Goal: Task Accomplishment & Management: Manage account settings

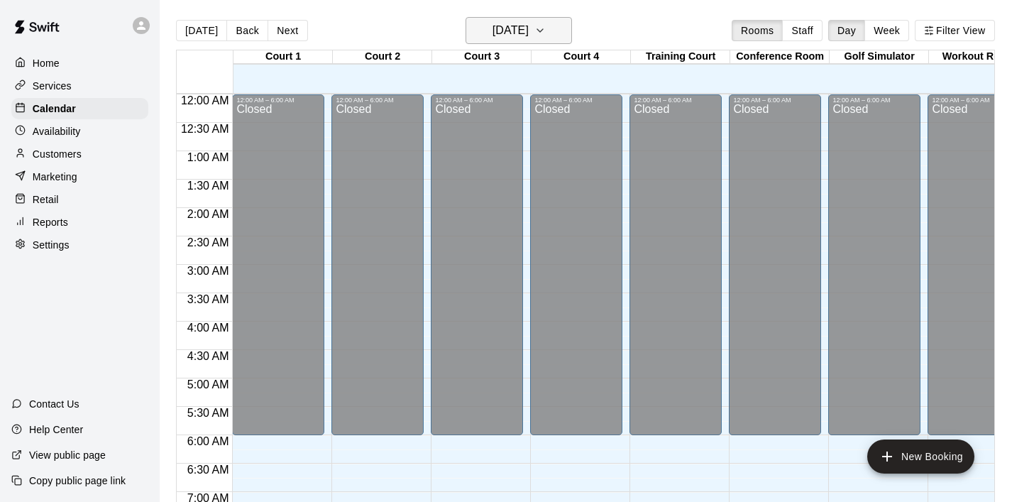
scroll to position [939, 0]
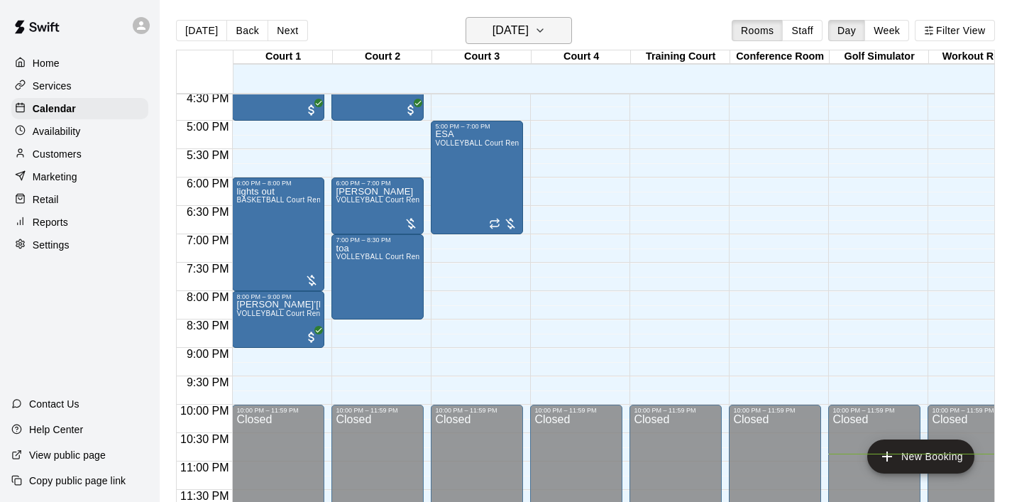
click at [546, 27] on icon "button" at bounding box center [539, 30] width 11 height 17
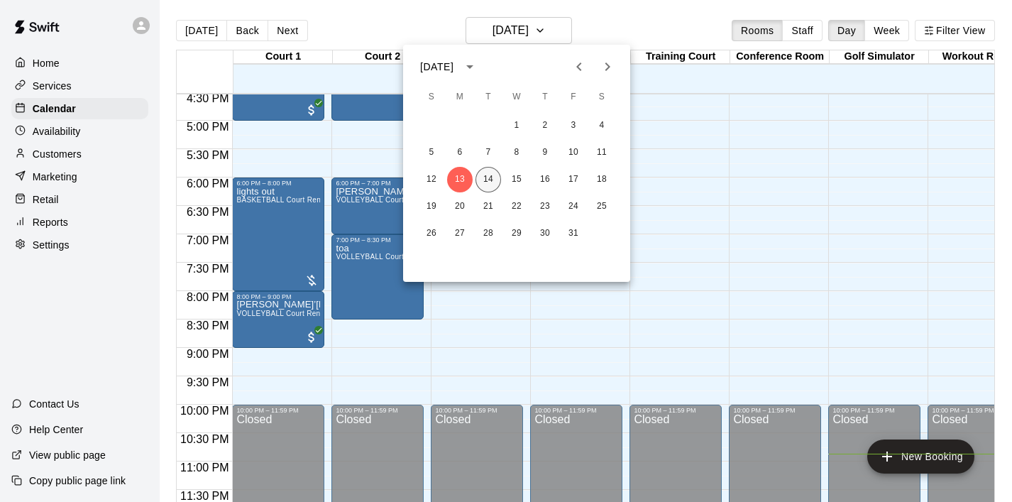
click at [484, 181] on button "14" at bounding box center [489, 180] width 26 height 26
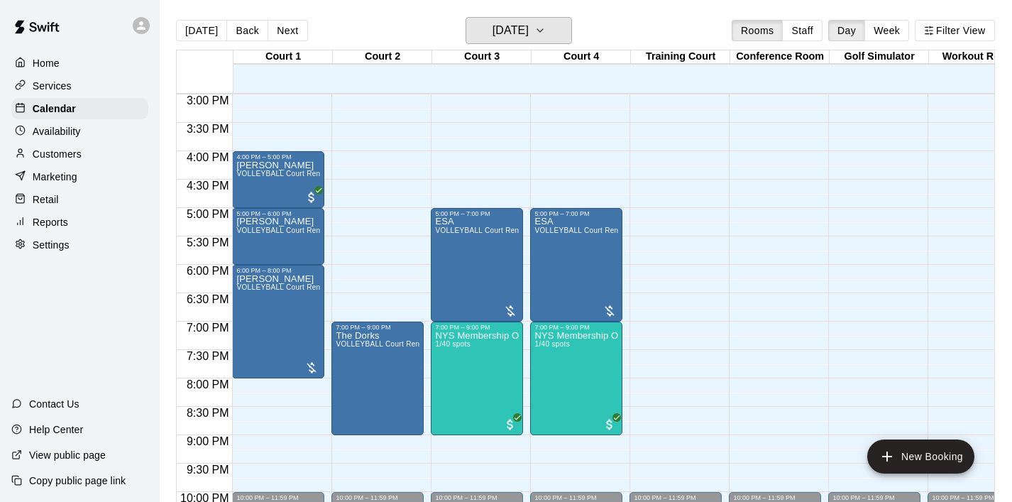
scroll to position [858, 0]
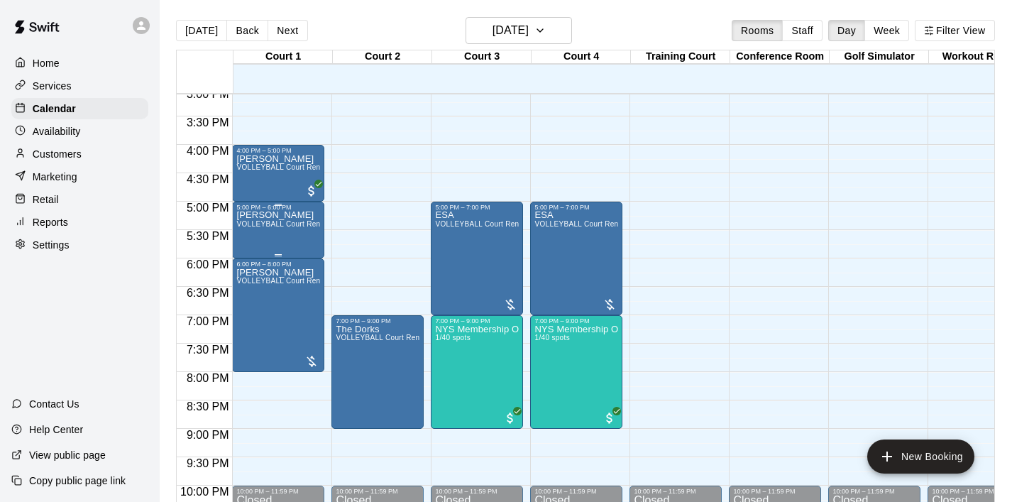
click at [275, 241] on div "[PERSON_NAME] VOLLEYBALL Court Rental (Everyday After 3 pm and All Day Weekends)" at bounding box center [278, 462] width 84 height 502
click at [250, 298] on icon "delete" at bounding box center [251, 293] width 10 height 13
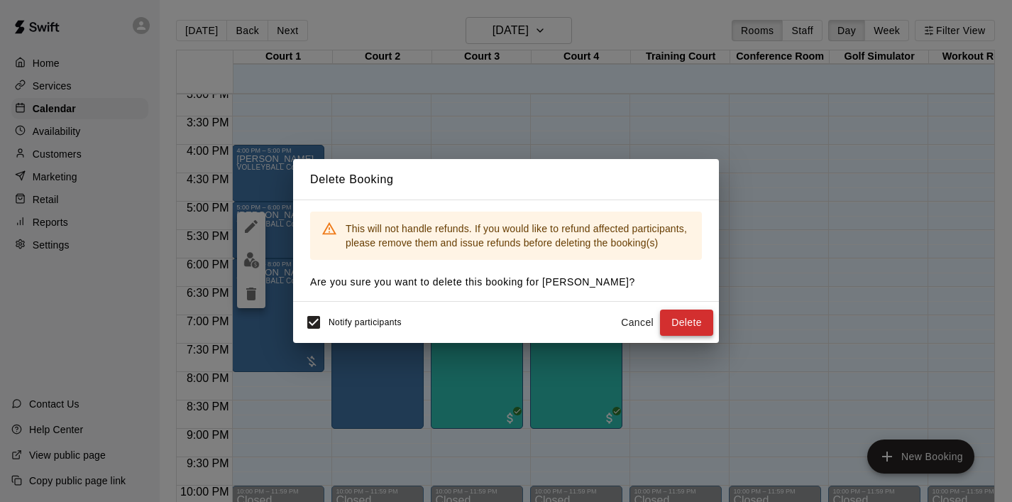
click at [697, 329] on button "Delete" at bounding box center [686, 322] width 53 height 26
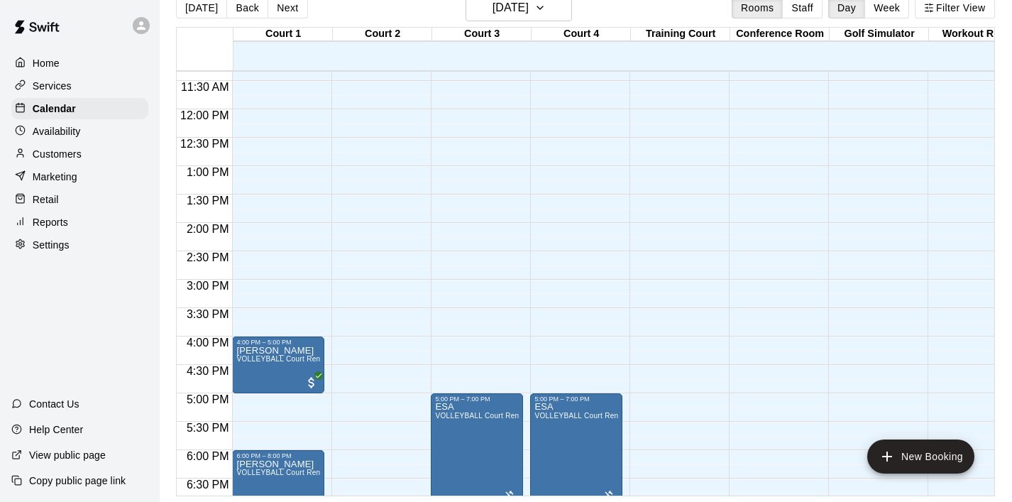
scroll to position [643, 0]
click at [55, 58] on p "Home" at bounding box center [46, 63] width 27 height 14
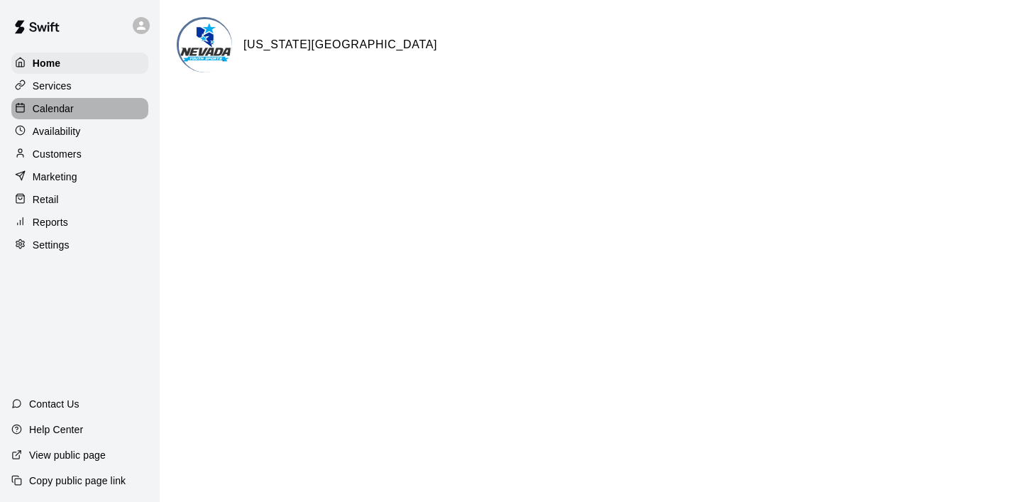
click at [84, 110] on div "Calendar" at bounding box center [79, 108] width 137 height 21
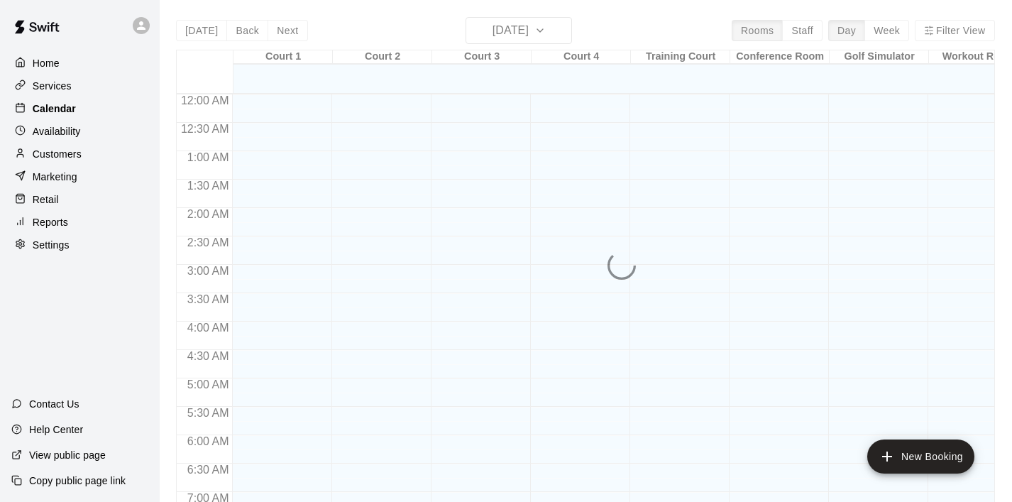
scroll to position [532, 0]
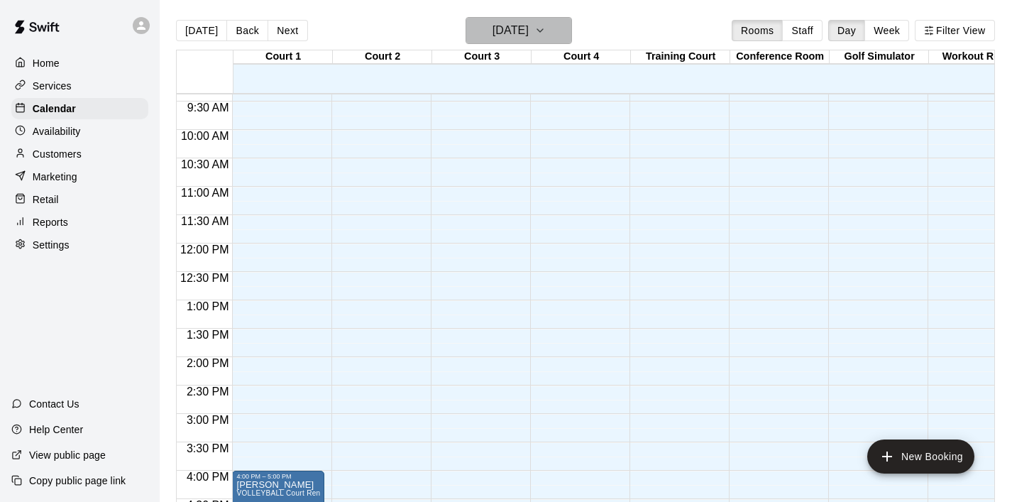
click at [546, 26] on icon "button" at bounding box center [539, 30] width 11 height 17
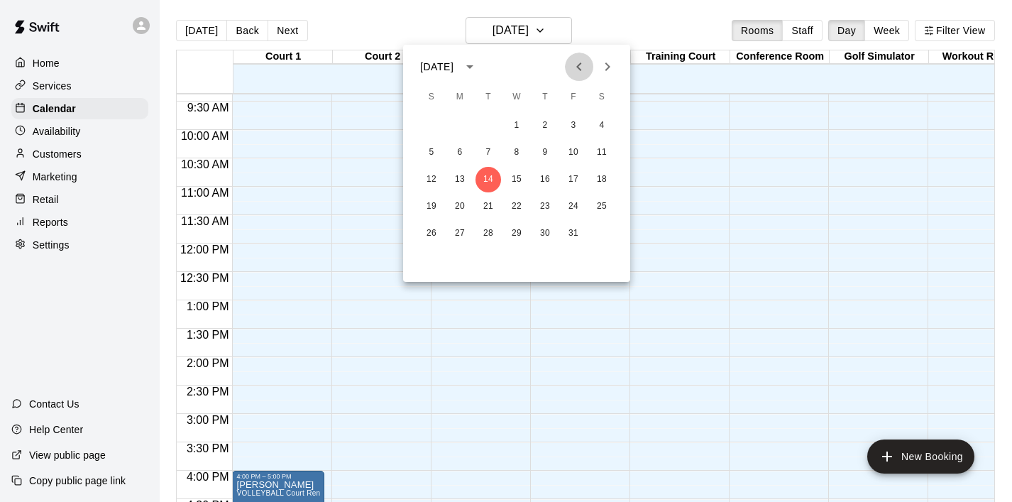
click at [577, 67] on icon "Previous month" at bounding box center [578, 66] width 5 height 9
click at [610, 67] on icon "Next month" at bounding box center [607, 66] width 17 height 17
click at [459, 208] on button "20" at bounding box center [460, 207] width 26 height 26
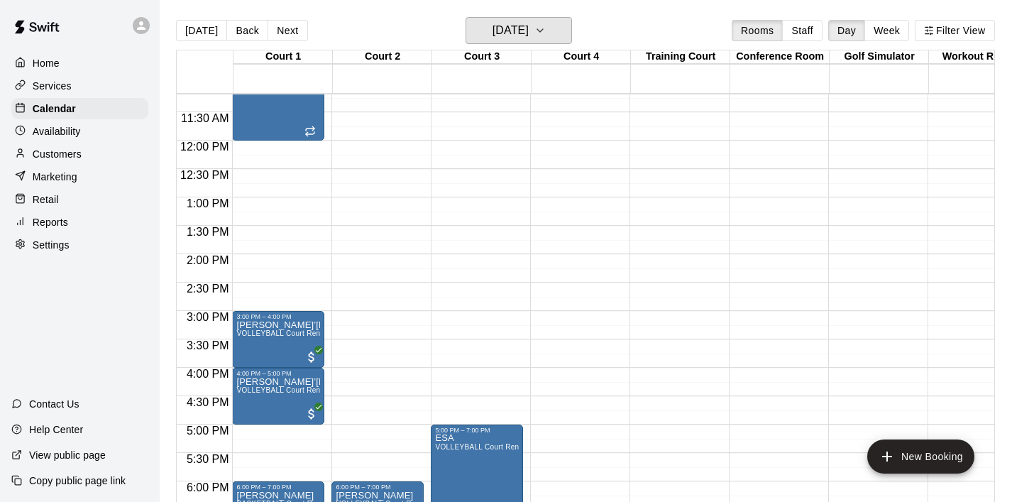
scroll to position [653, 0]
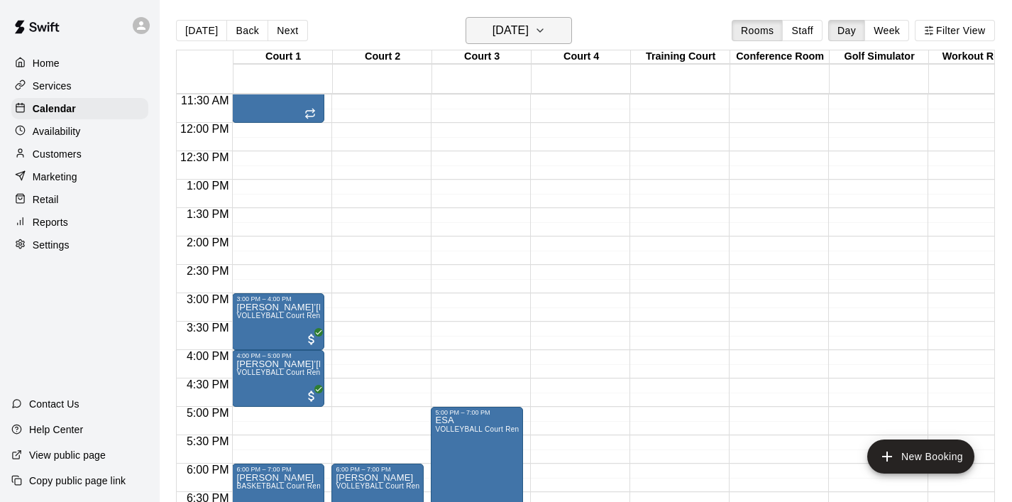
click at [543, 31] on icon "button" at bounding box center [540, 30] width 6 height 3
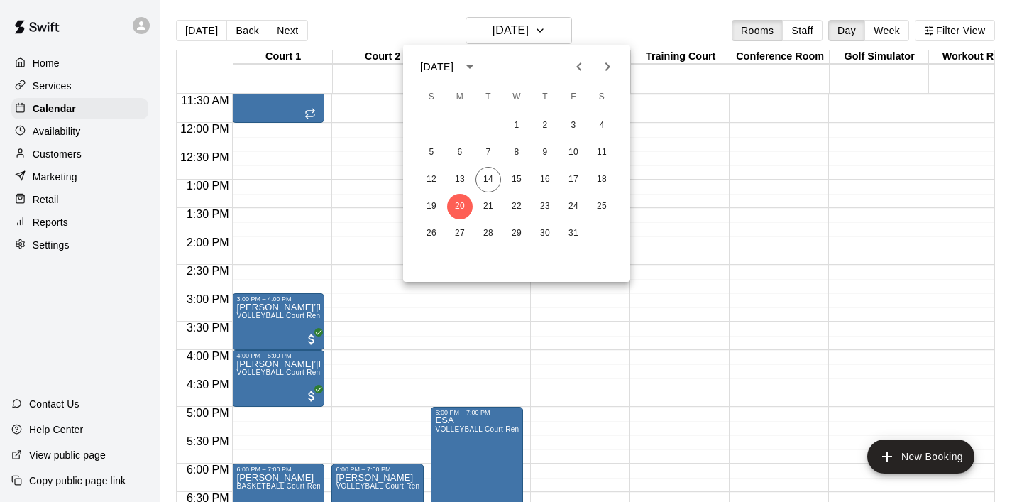
click at [608, 77] on button "Next month" at bounding box center [607, 67] width 28 height 28
click at [466, 148] on button "3" at bounding box center [460, 153] width 26 height 26
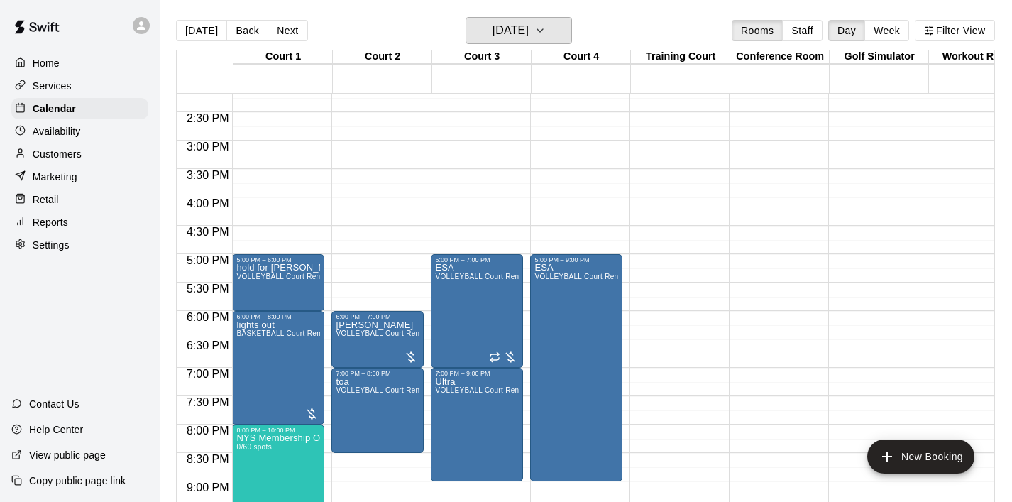
scroll to position [811, 0]
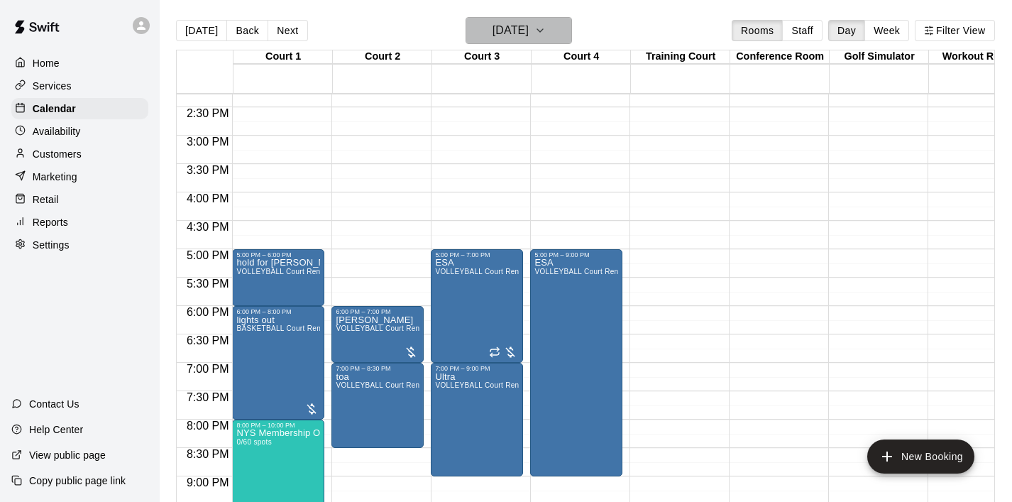
click at [546, 36] on icon "button" at bounding box center [539, 30] width 11 height 17
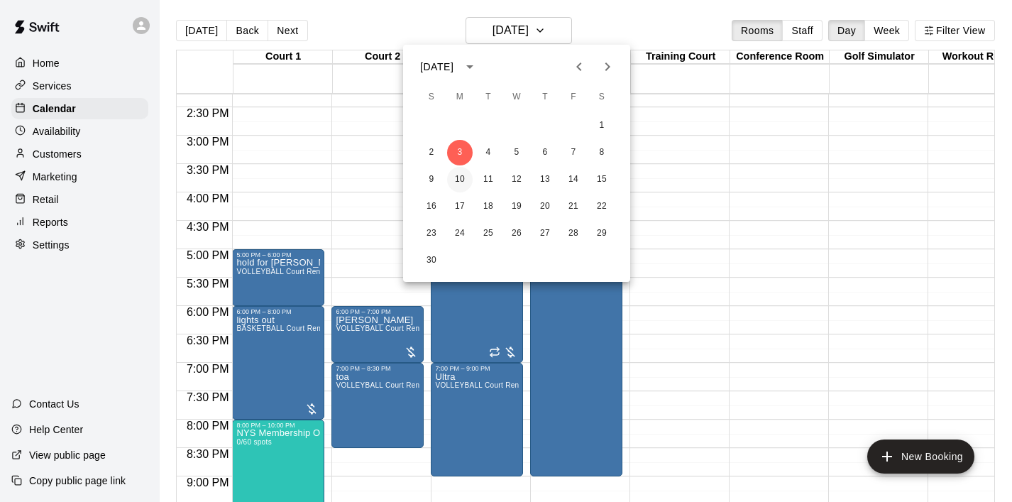
click at [458, 176] on button "10" at bounding box center [460, 180] width 26 height 26
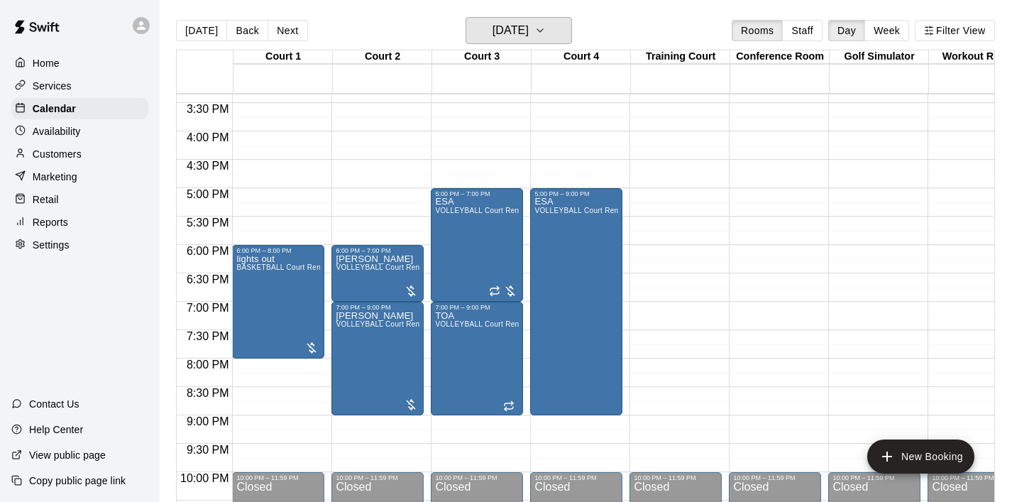
scroll to position [876, 0]
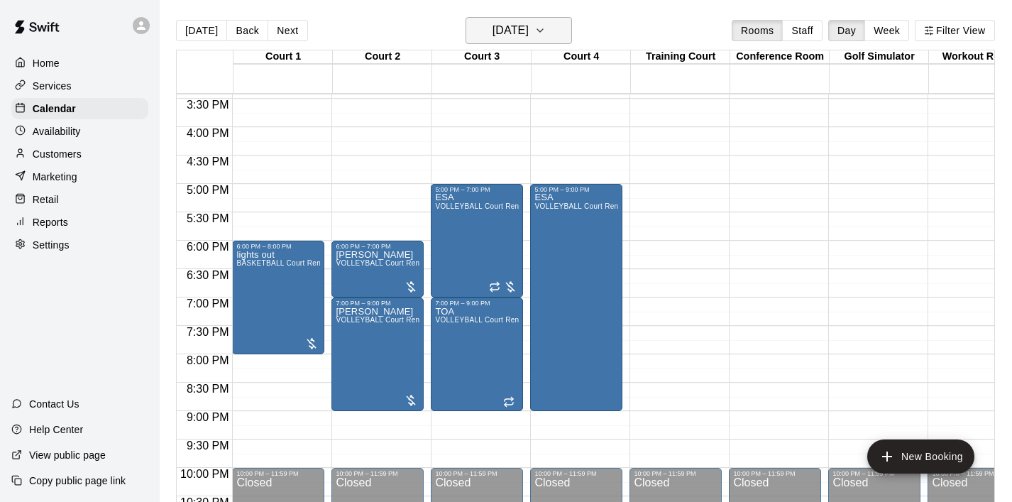
click at [546, 36] on icon "button" at bounding box center [539, 30] width 11 height 17
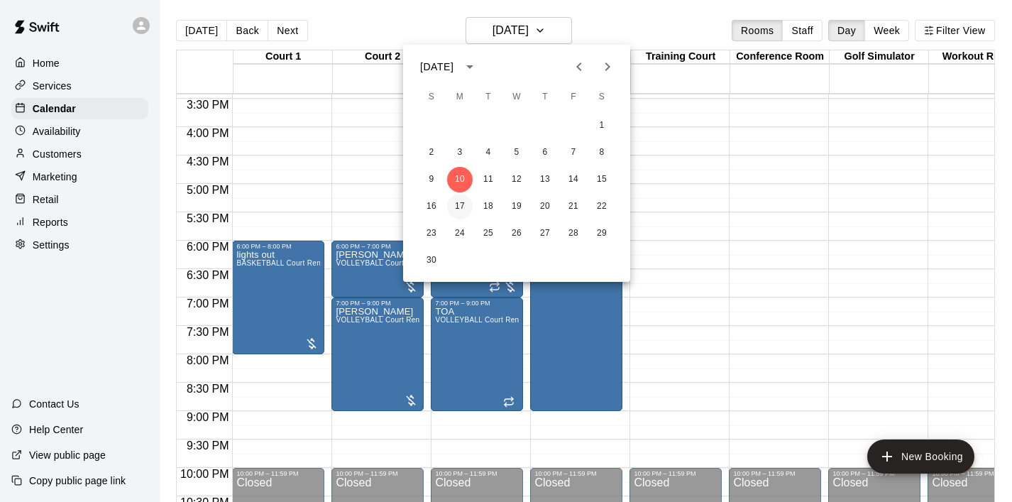
click at [459, 211] on button "17" at bounding box center [460, 207] width 26 height 26
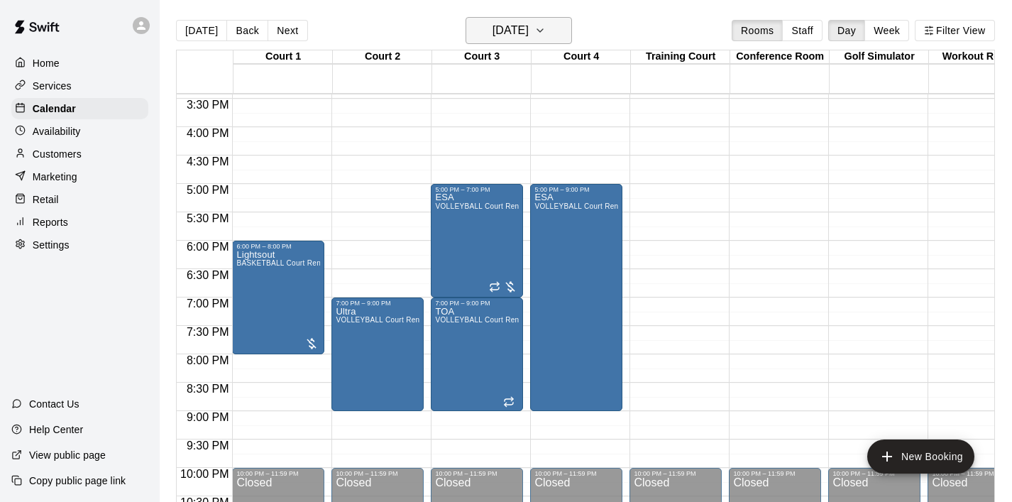
click at [546, 33] on icon "button" at bounding box center [539, 30] width 11 height 17
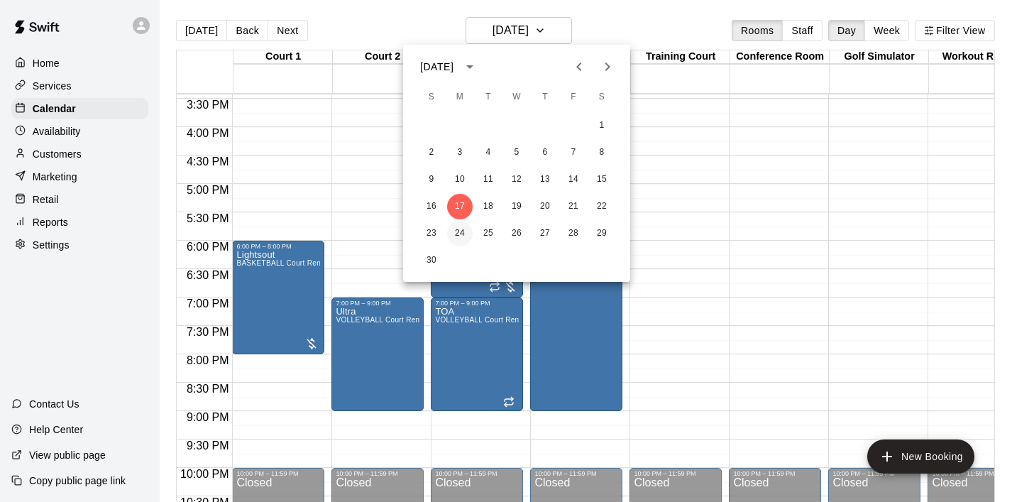
click at [460, 237] on button "24" at bounding box center [460, 234] width 26 height 26
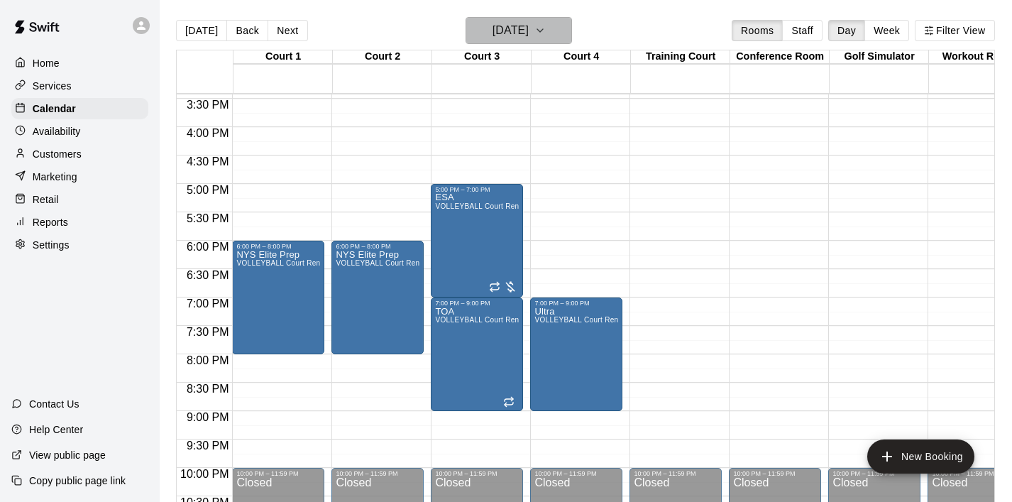
click at [546, 29] on icon "button" at bounding box center [539, 30] width 11 height 17
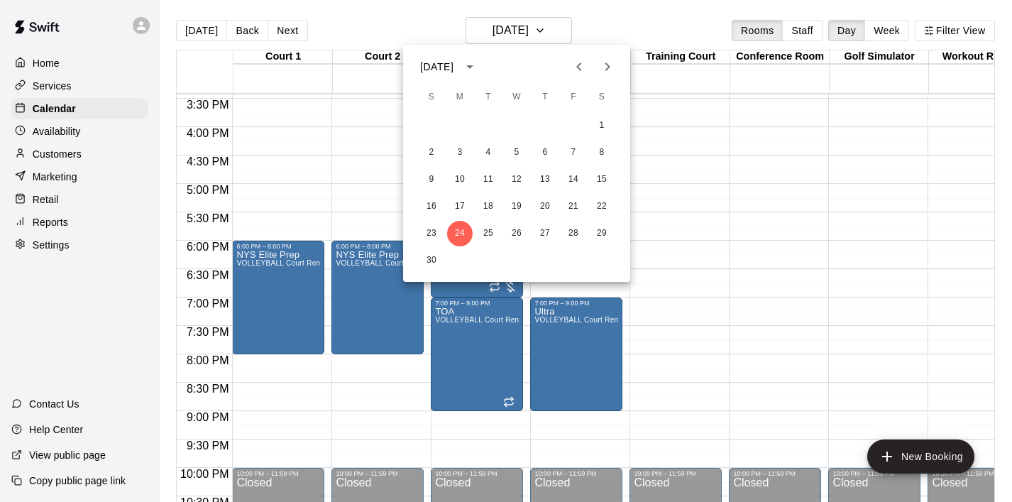
click at [610, 65] on icon "Next month" at bounding box center [607, 66] width 17 height 17
click at [466, 124] on button "1" at bounding box center [460, 126] width 26 height 26
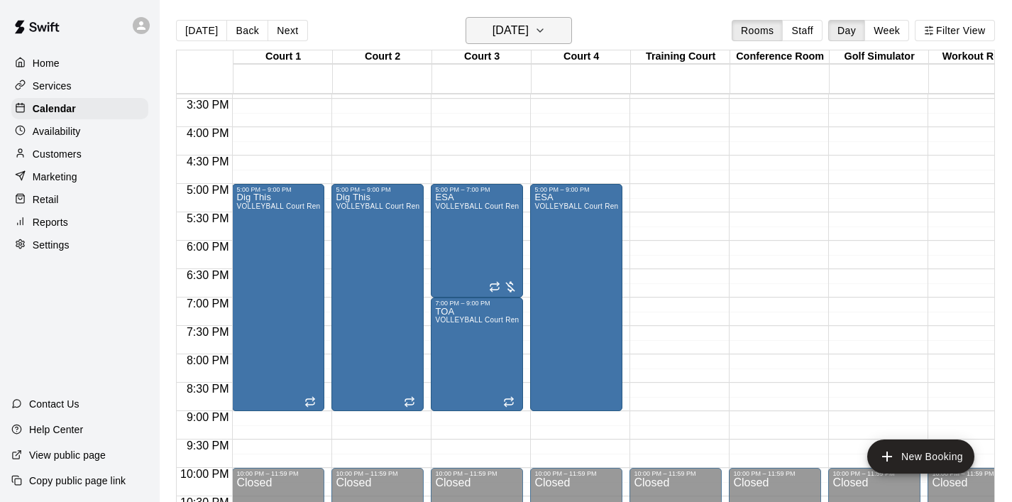
click at [546, 35] on icon "button" at bounding box center [539, 30] width 11 height 17
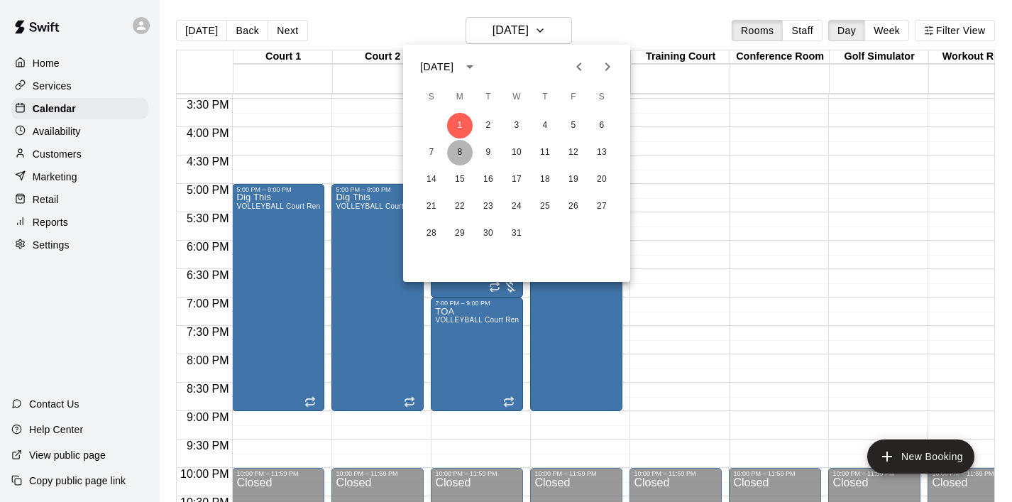
click at [453, 155] on button "8" at bounding box center [460, 153] width 26 height 26
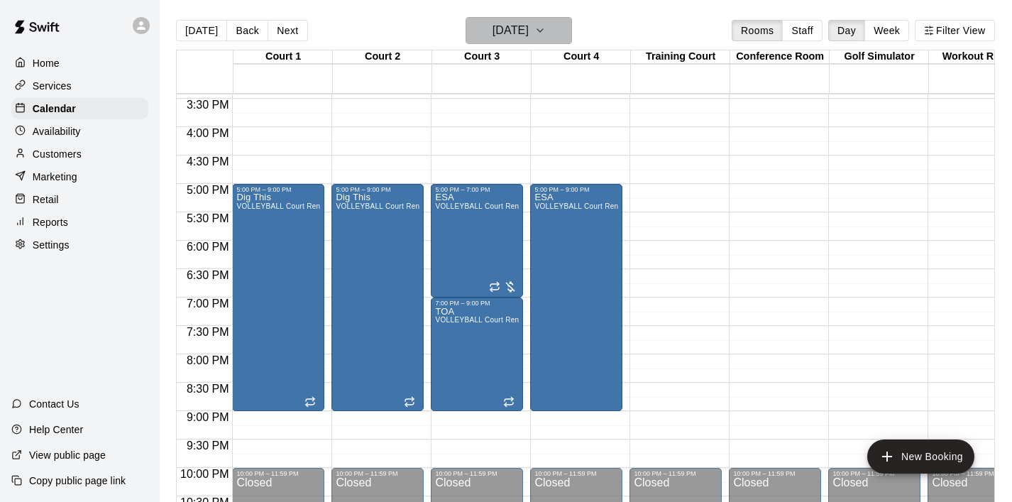
click at [568, 38] on button "[DATE]" at bounding box center [519, 30] width 106 height 27
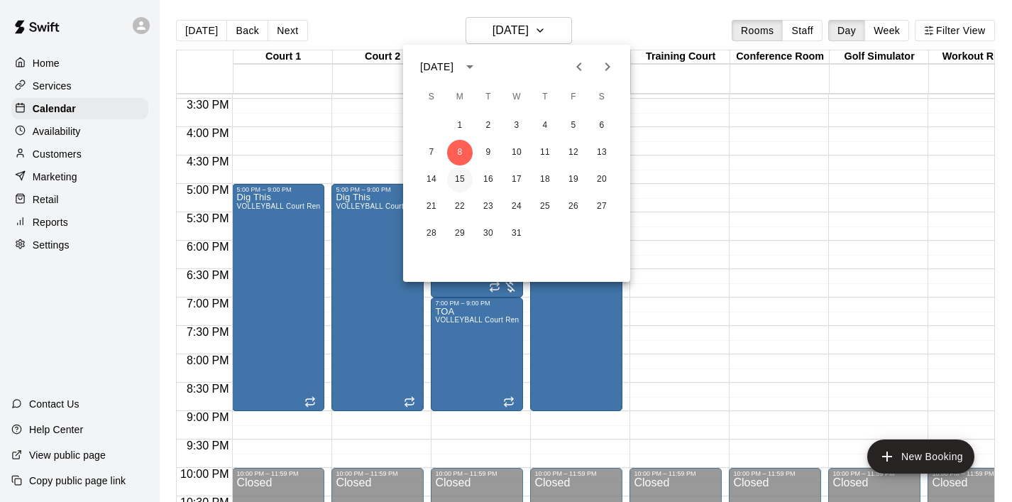
click at [458, 186] on button "15" at bounding box center [460, 180] width 26 height 26
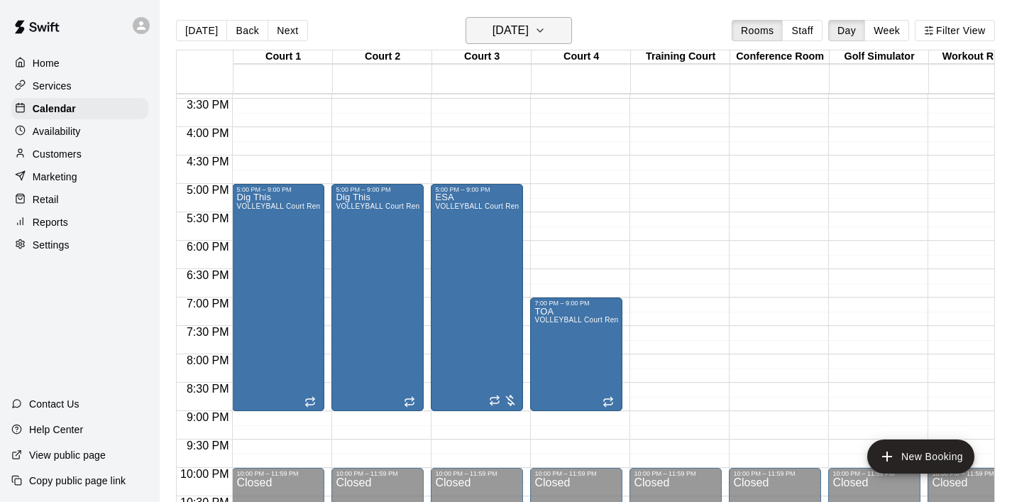
click at [566, 24] on button "[DATE]" at bounding box center [519, 30] width 106 height 27
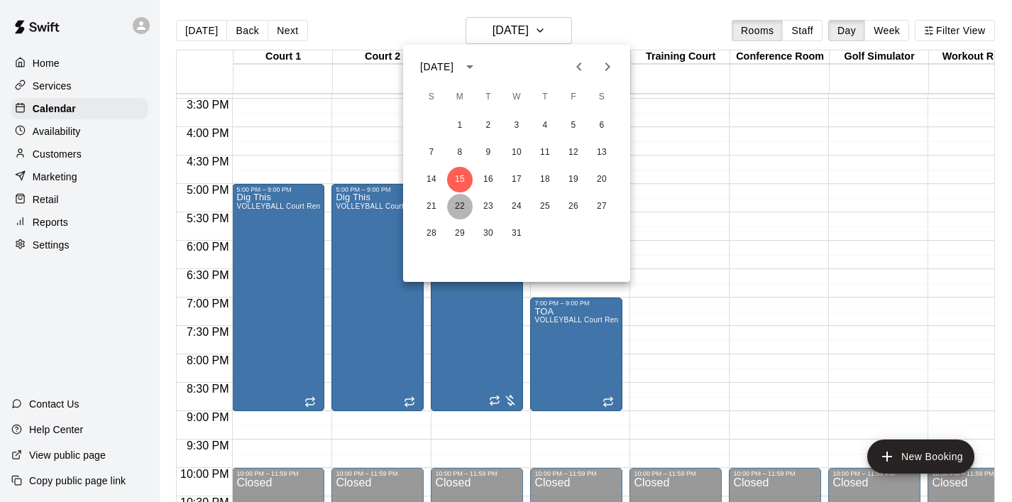
click at [459, 212] on button "22" at bounding box center [460, 207] width 26 height 26
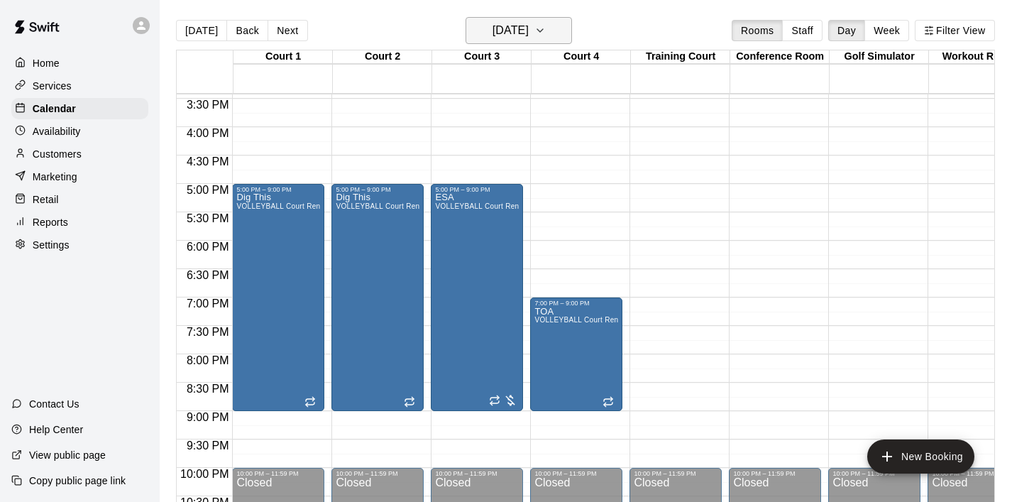
click at [546, 35] on icon "button" at bounding box center [539, 30] width 11 height 17
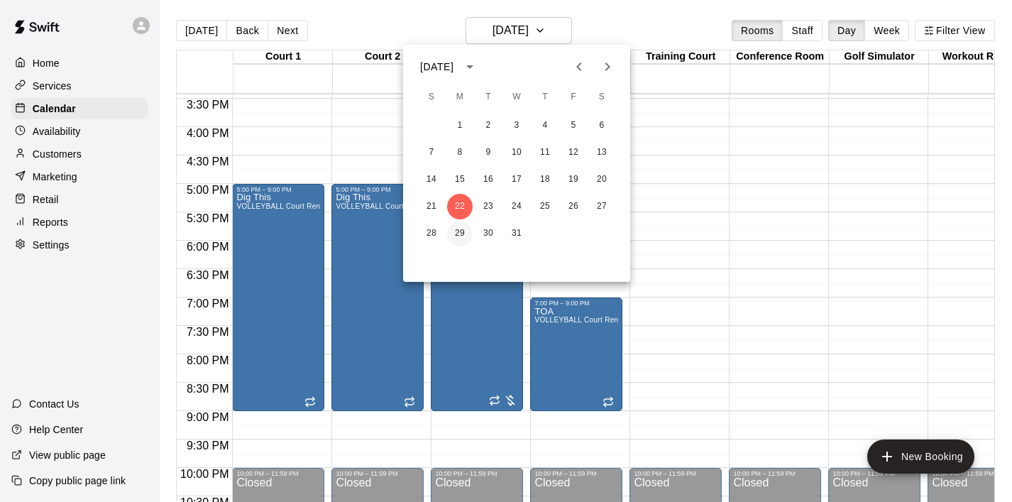
click at [458, 221] on button "29" at bounding box center [460, 234] width 26 height 26
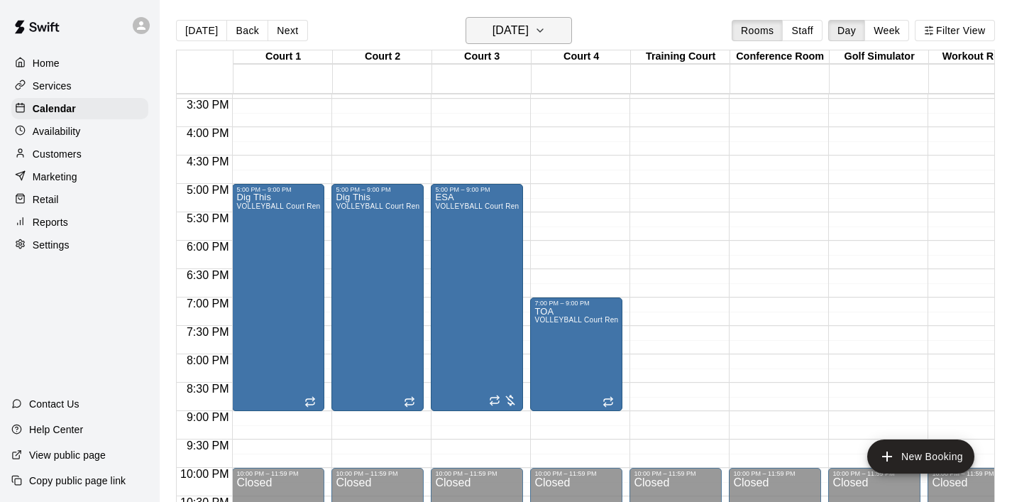
click at [546, 29] on icon "button" at bounding box center [539, 30] width 11 height 17
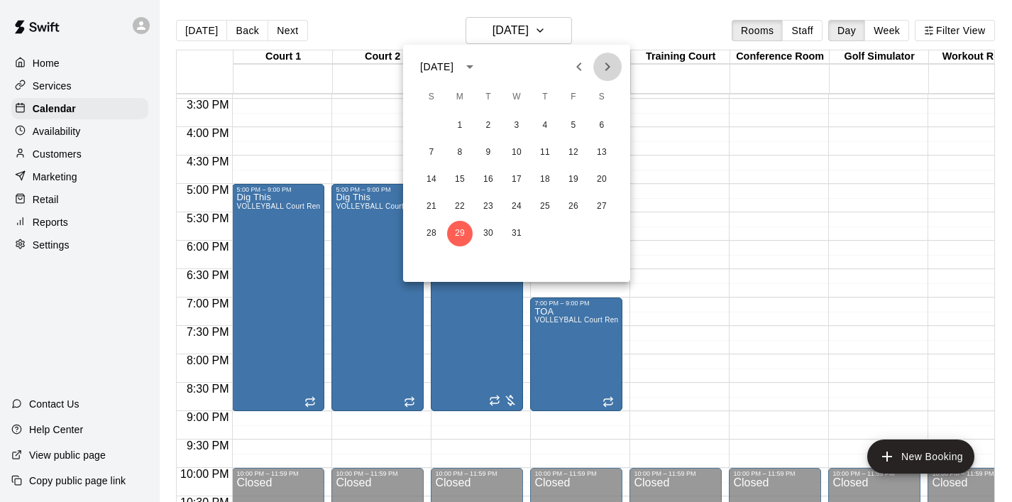
click at [600, 70] on icon "Next month" at bounding box center [607, 66] width 17 height 17
click at [462, 153] on button "5" at bounding box center [460, 153] width 26 height 26
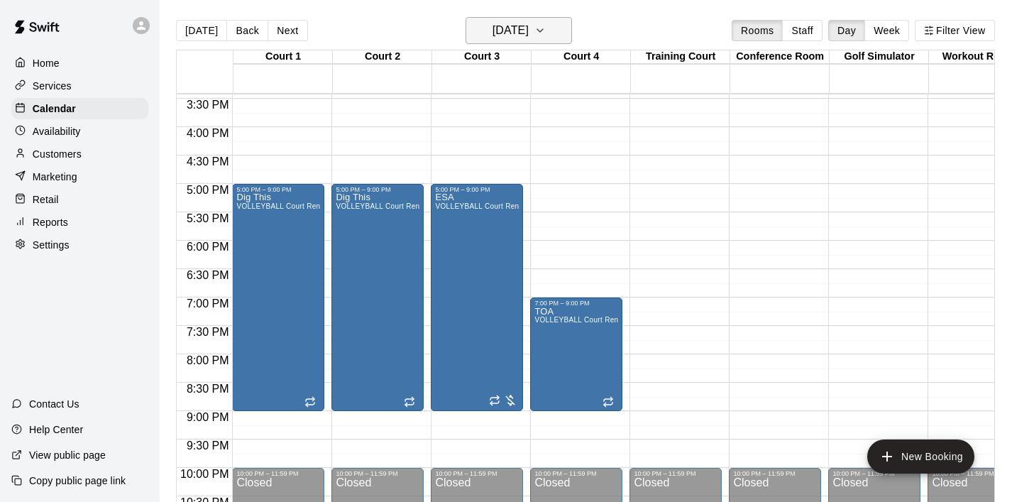
click at [546, 33] on icon "button" at bounding box center [539, 30] width 11 height 17
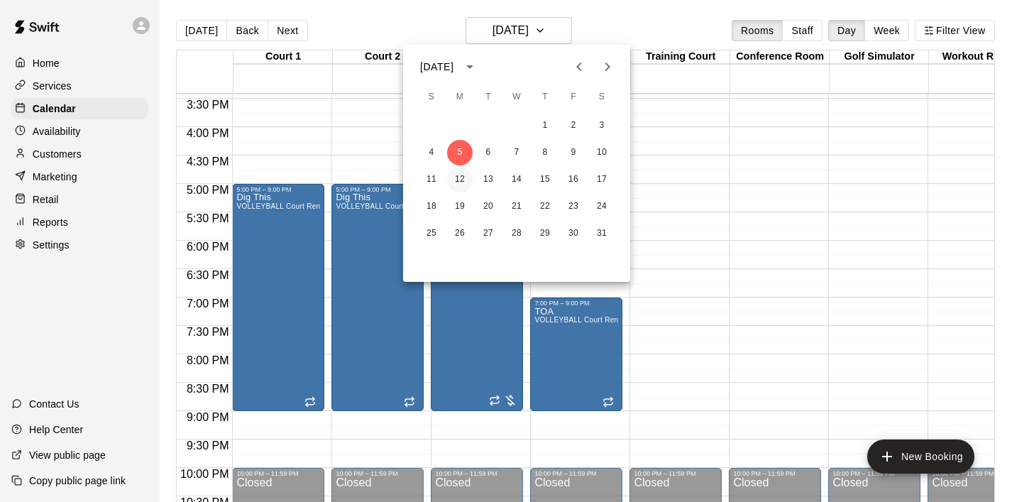
click at [463, 175] on button "12" at bounding box center [460, 180] width 26 height 26
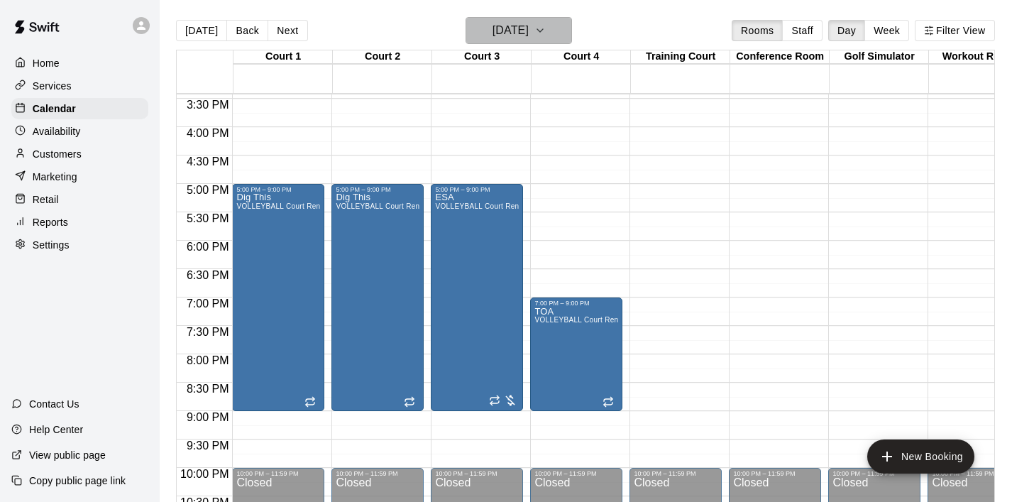
click at [546, 29] on icon "button" at bounding box center [539, 30] width 11 height 17
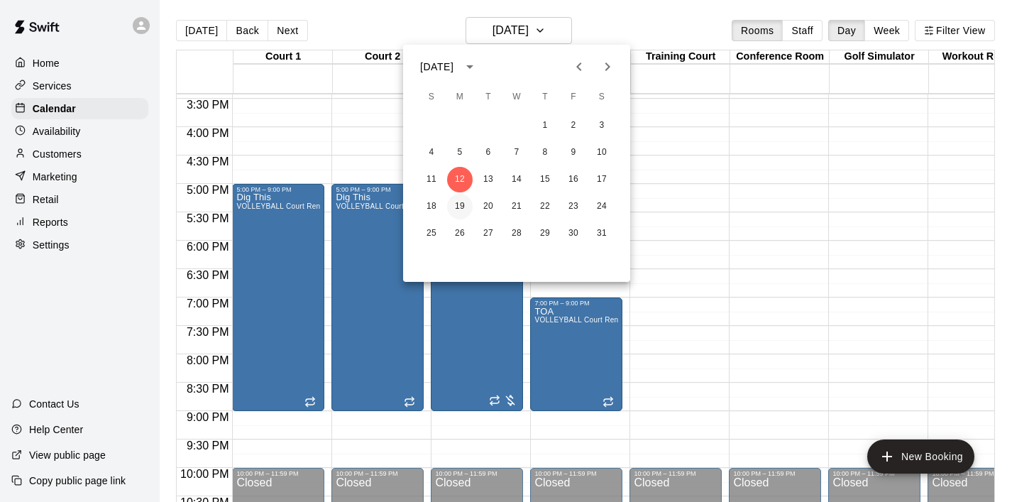
click at [461, 203] on button "19" at bounding box center [460, 207] width 26 height 26
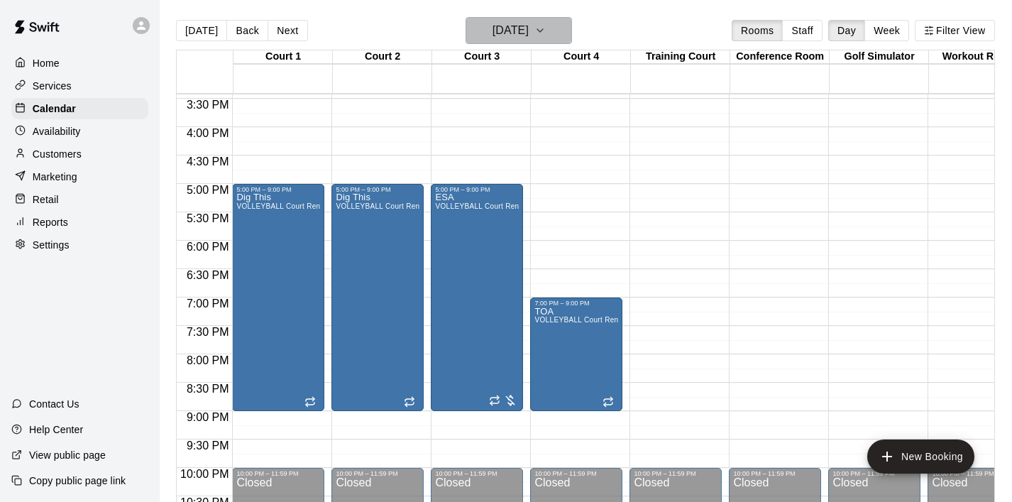
click at [546, 37] on icon "button" at bounding box center [539, 30] width 11 height 17
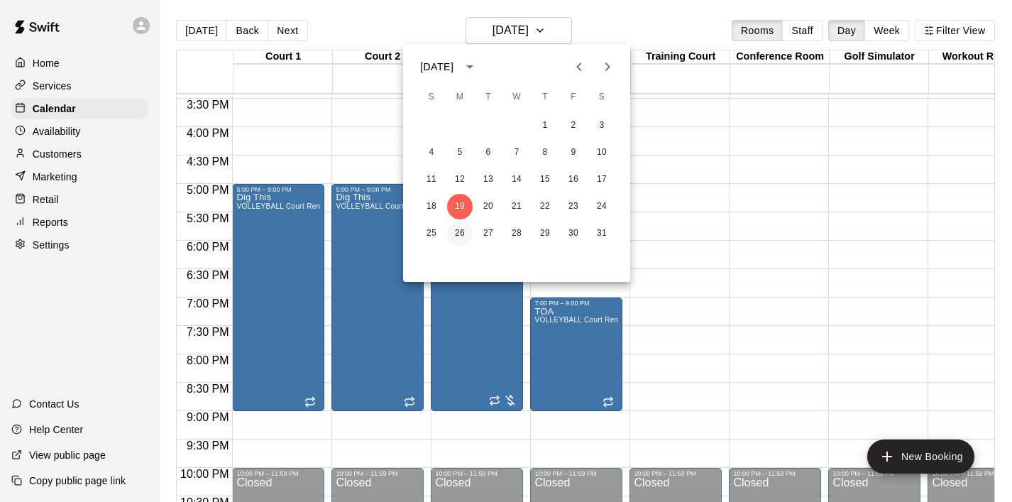
click at [456, 233] on button "26" at bounding box center [460, 234] width 26 height 26
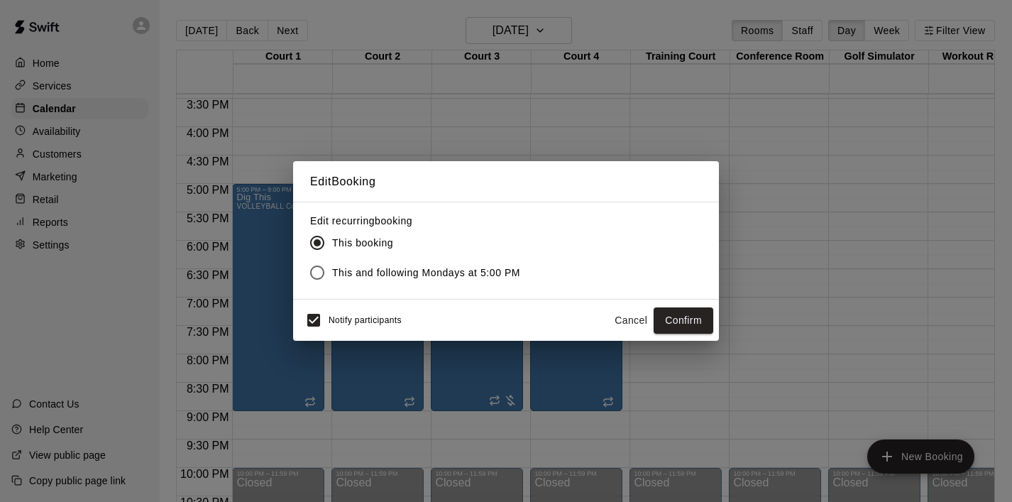
click at [634, 319] on button "Cancel" at bounding box center [630, 320] width 45 height 26
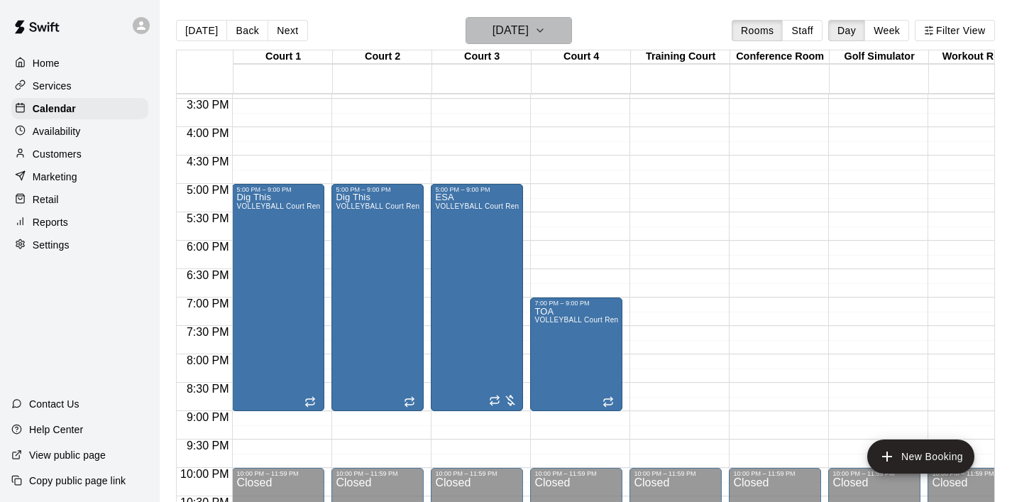
click at [566, 31] on button "[DATE]" at bounding box center [519, 30] width 106 height 27
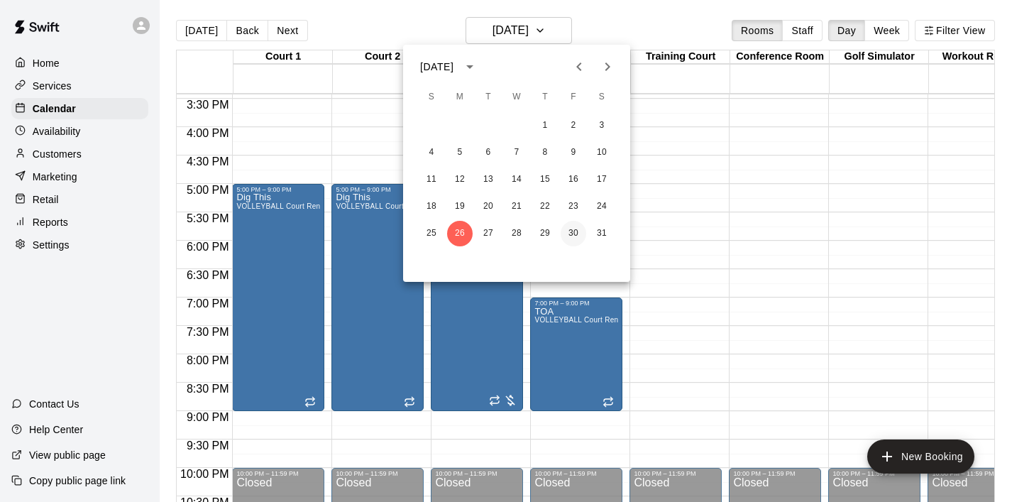
click at [580, 236] on button "30" at bounding box center [574, 234] width 26 height 26
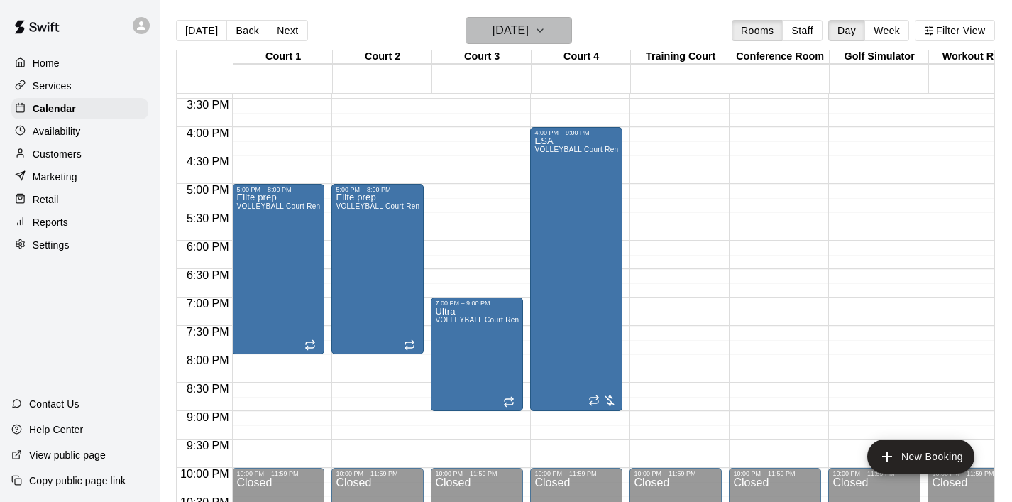
click at [546, 30] on icon "button" at bounding box center [539, 30] width 11 height 17
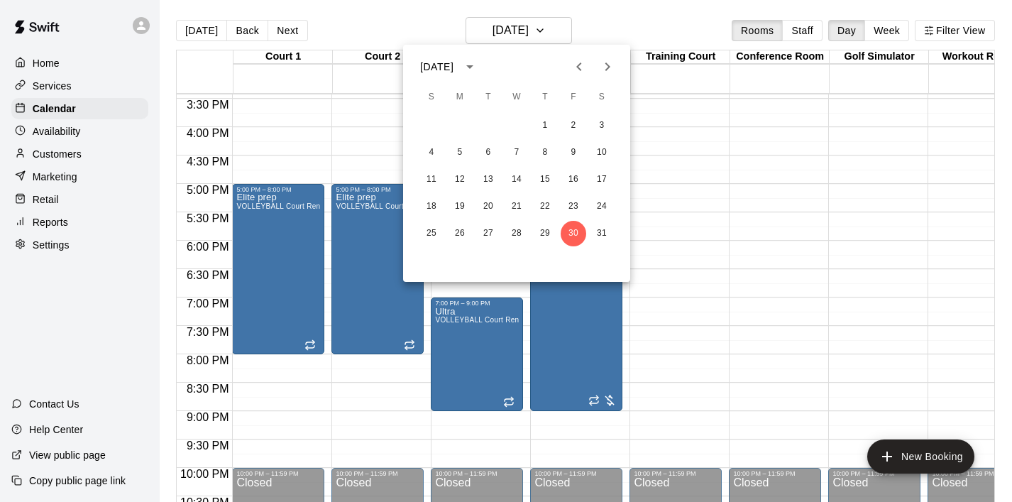
click at [586, 69] on icon "Previous month" at bounding box center [579, 66] width 17 height 17
click at [576, 119] on button "5" at bounding box center [574, 126] width 26 height 26
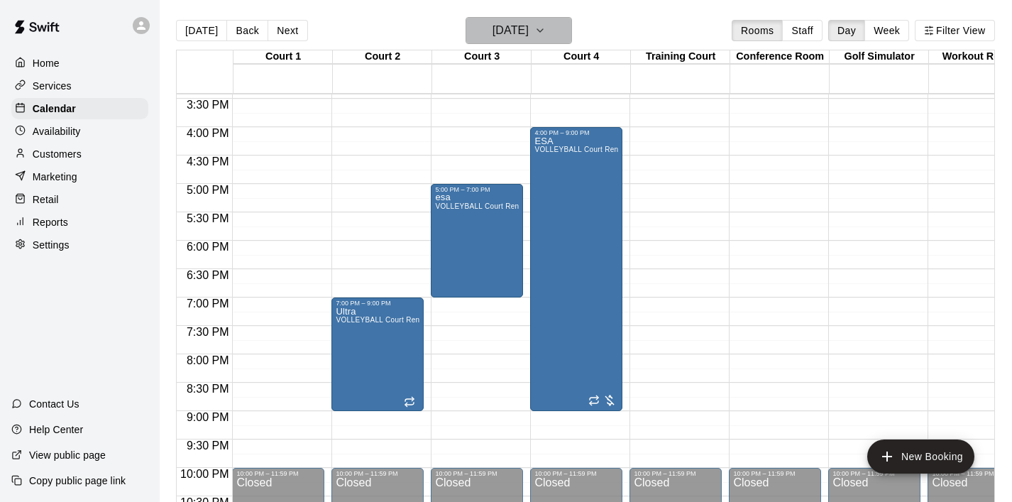
click at [561, 36] on button "[DATE]" at bounding box center [519, 30] width 106 height 27
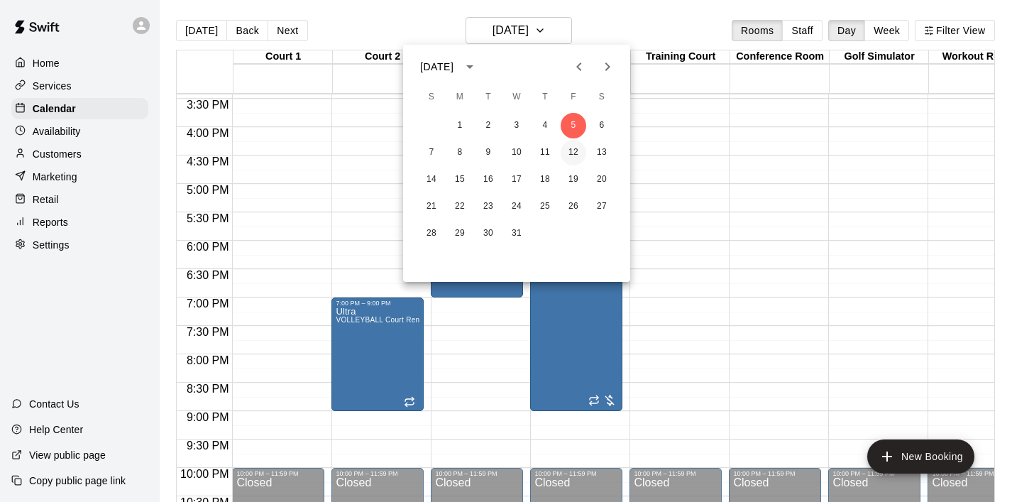
click at [575, 156] on button "12" at bounding box center [574, 153] width 26 height 26
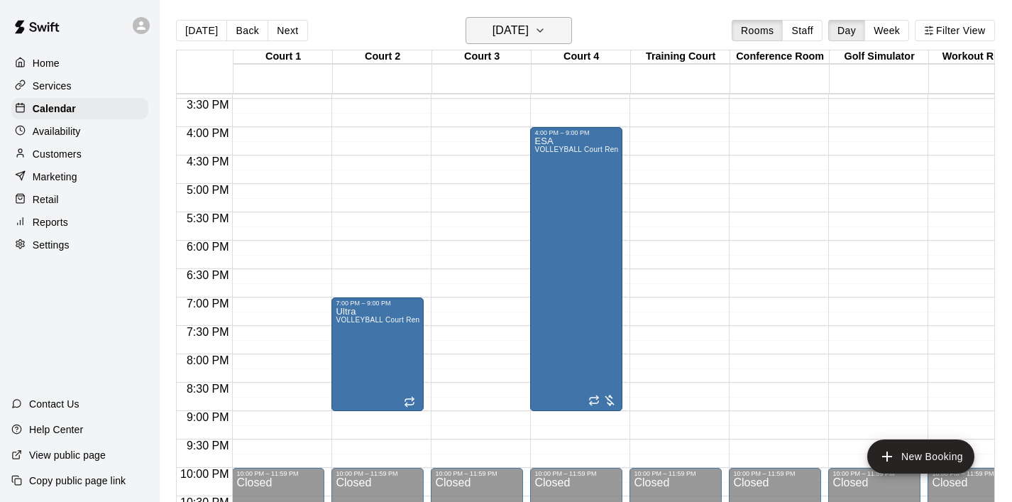
click at [546, 32] on icon "button" at bounding box center [539, 30] width 11 height 17
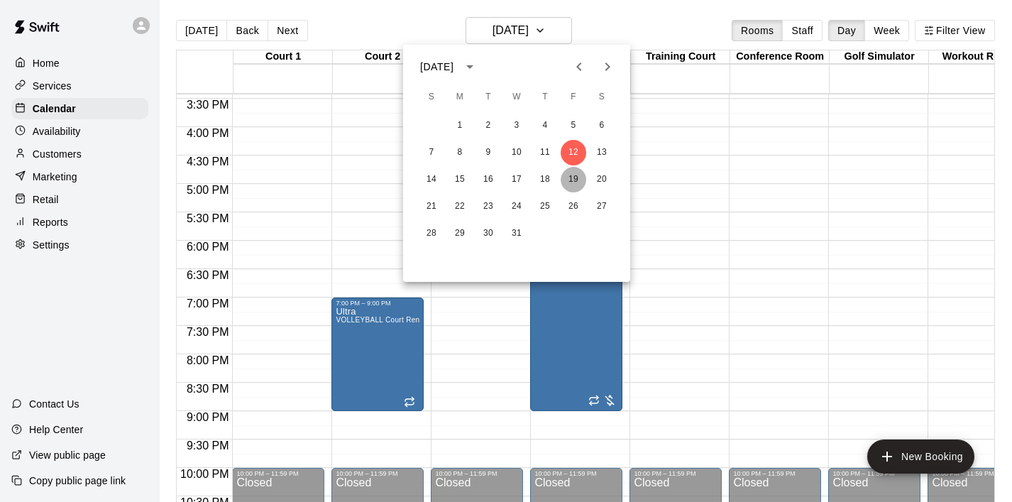
click at [571, 177] on button "19" at bounding box center [574, 180] width 26 height 26
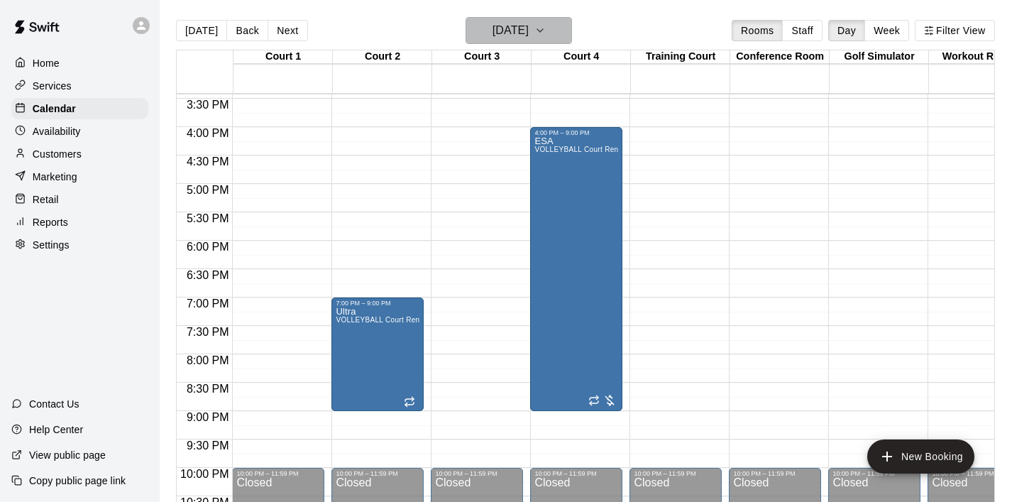
click at [549, 33] on button "[DATE]" at bounding box center [519, 30] width 106 height 27
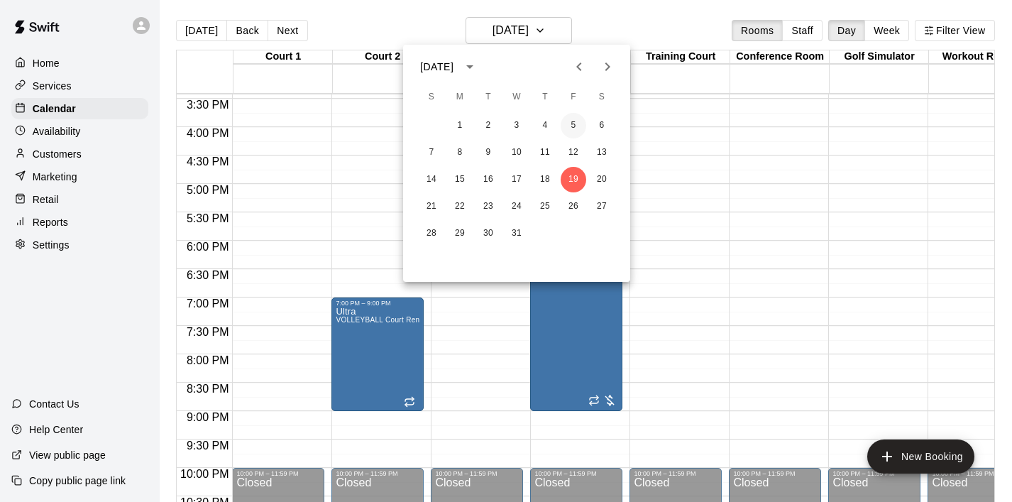
click at [573, 122] on button "5" at bounding box center [574, 126] width 26 height 26
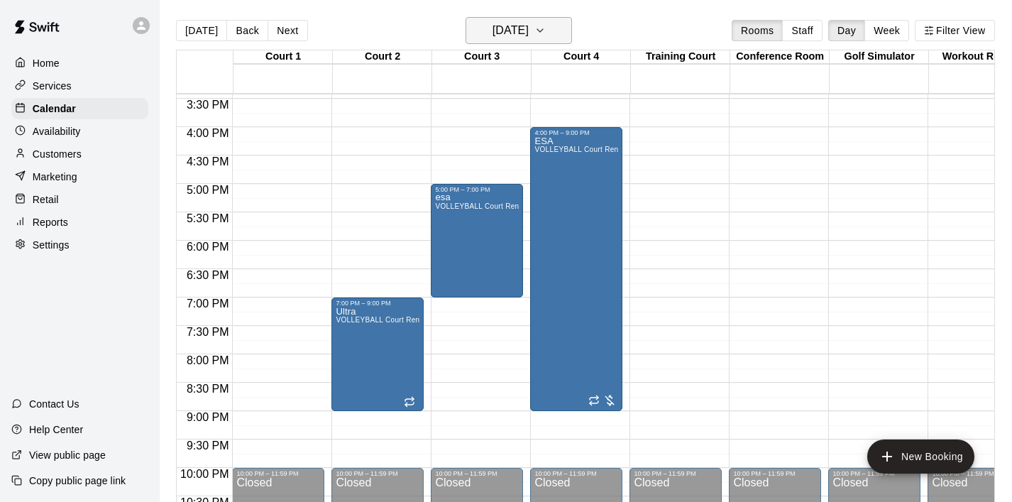
click at [546, 31] on icon "button" at bounding box center [539, 30] width 11 height 17
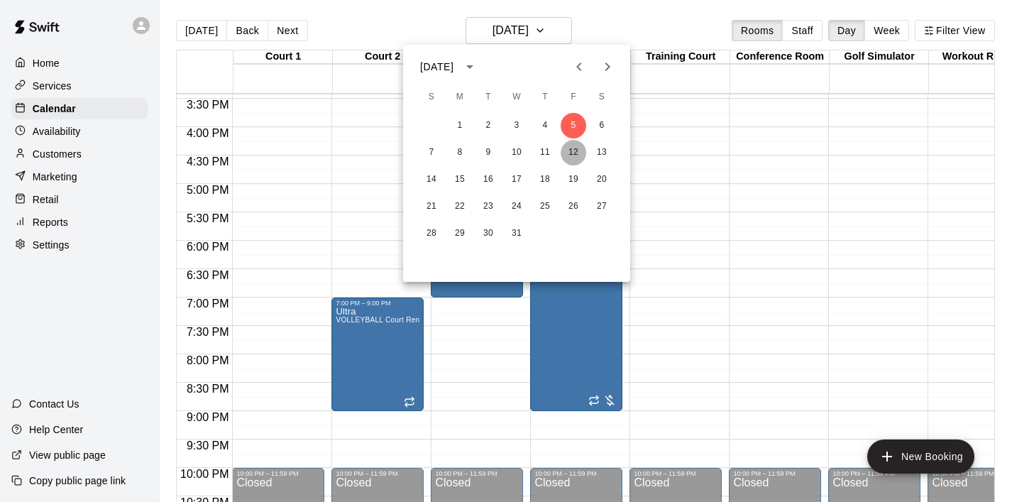
click at [574, 156] on button "12" at bounding box center [574, 153] width 26 height 26
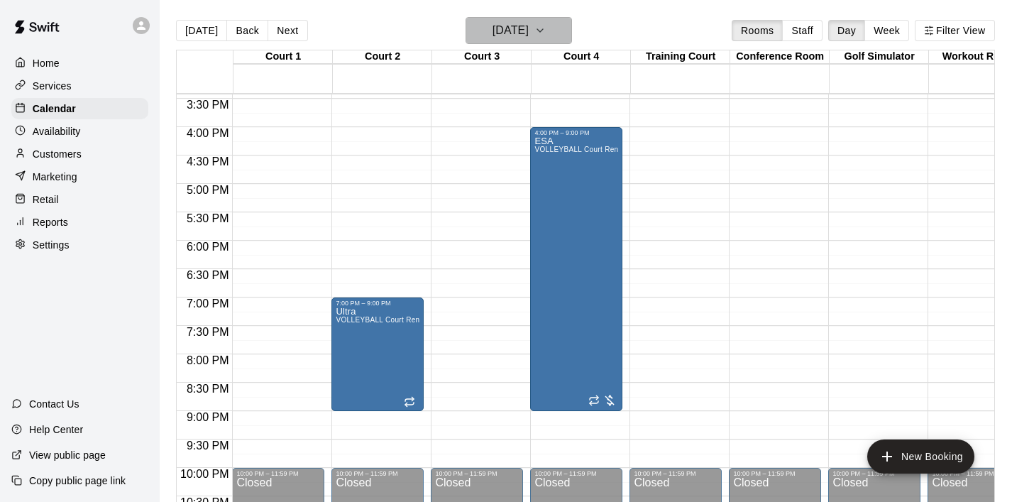
click at [562, 31] on button "[DATE]" at bounding box center [519, 30] width 106 height 27
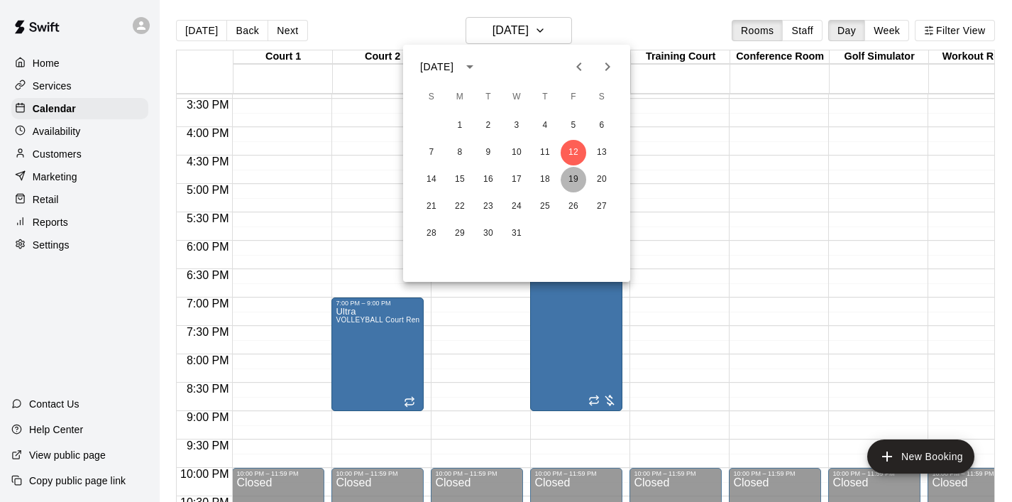
click at [572, 183] on button "19" at bounding box center [574, 180] width 26 height 26
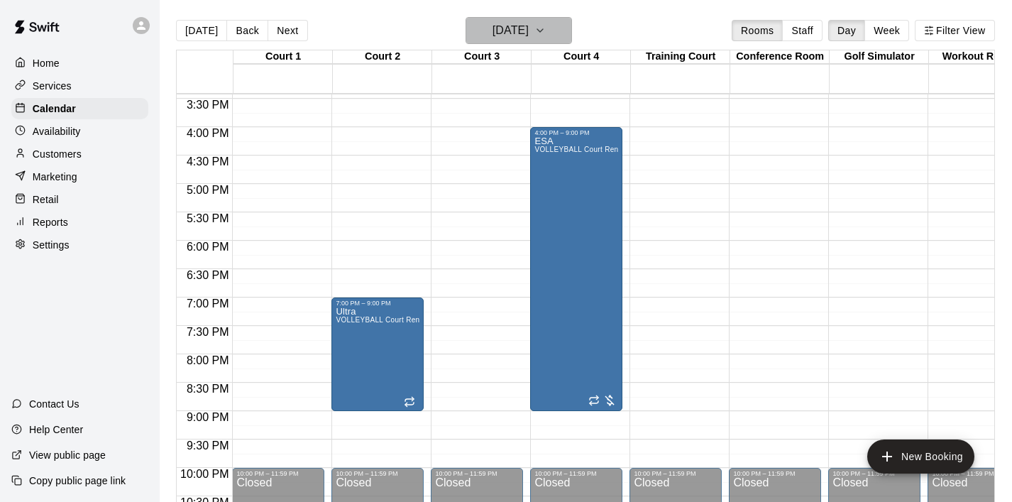
click at [550, 40] on button "[DATE]" at bounding box center [519, 30] width 106 height 27
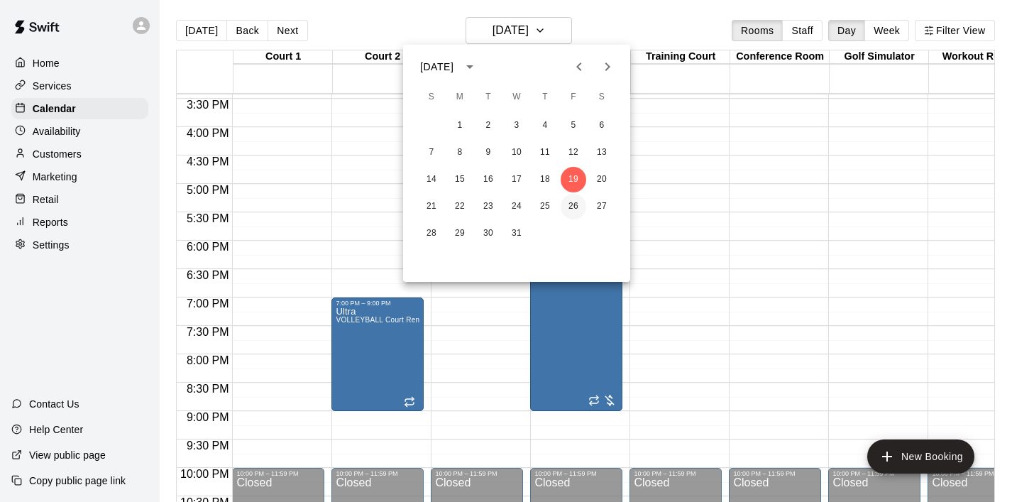
click at [575, 205] on button "26" at bounding box center [574, 207] width 26 height 26
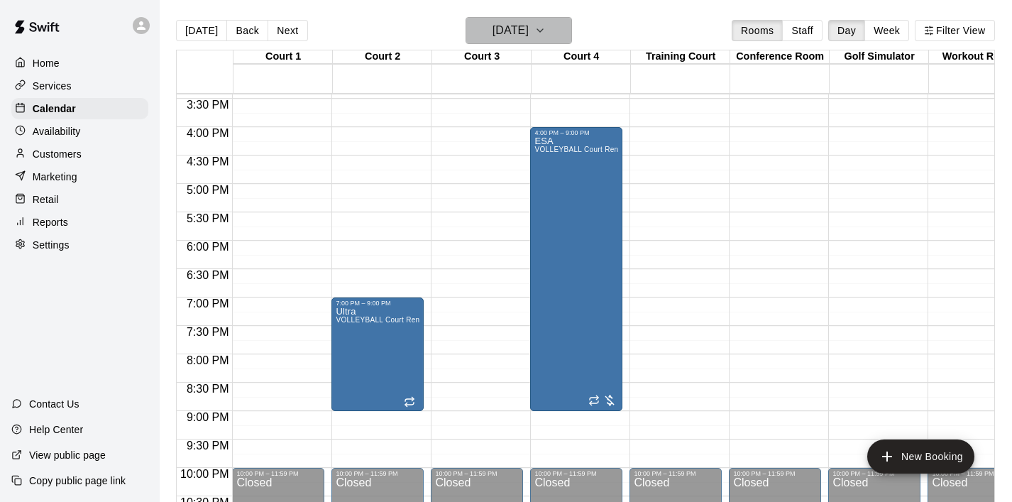
click at [546, 35] on icon "button" at bounding box center [539, 30] width 11 height 17
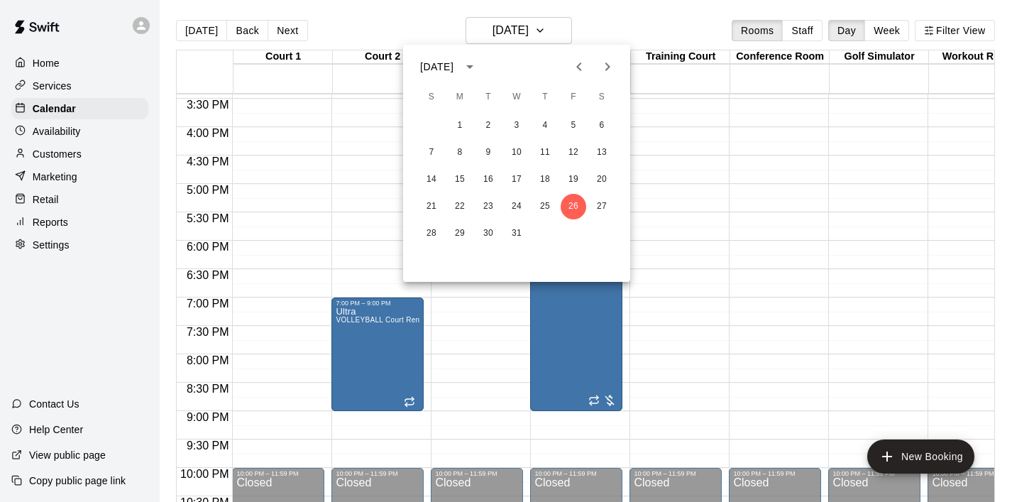
click at [599, 68] on icon "Next month" at bounding box center [607, 66] width 17 height 17
click at [575, 133] on button "2" at bounding box center [574, 126] width 26 height 26
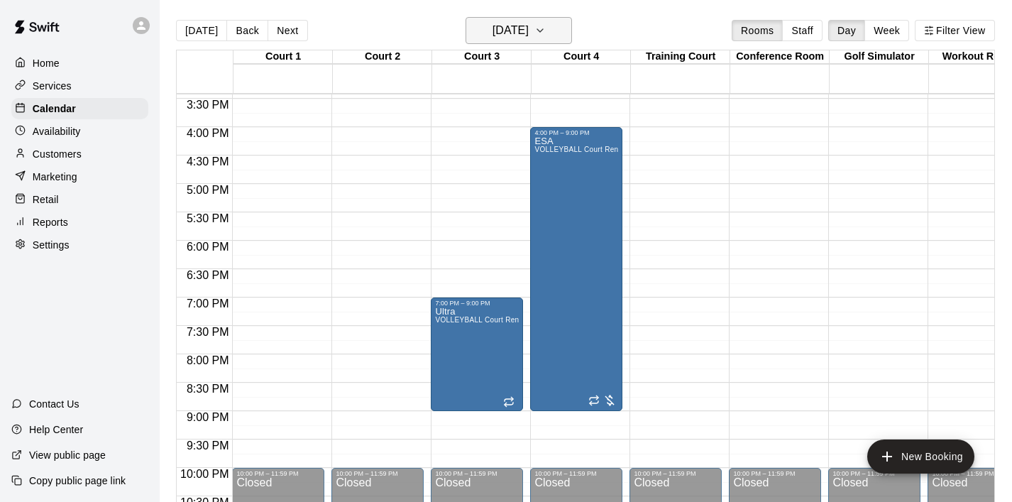
click at [546, 38] on icon "button" at bounding box center [539, 30] width 11 height 17
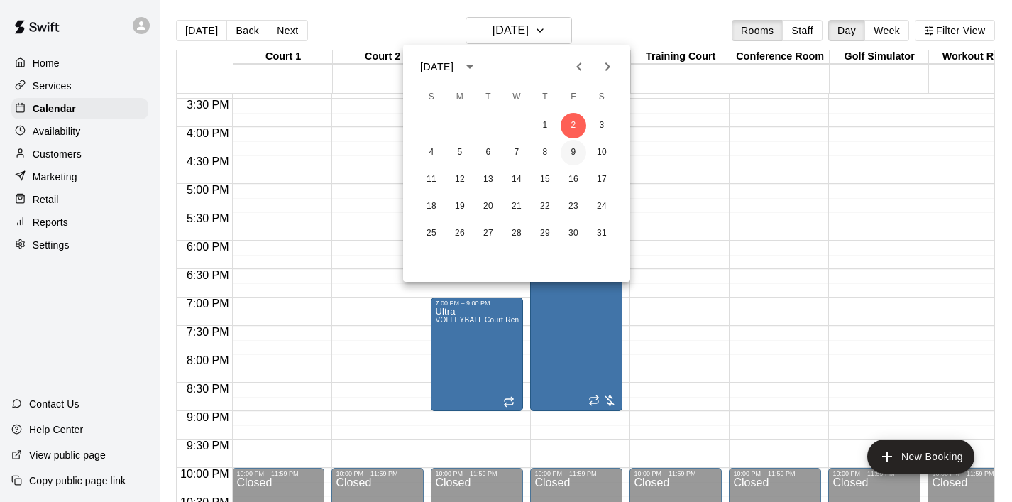
click at [570, 163] on button "9" at bounding box center [574, 153] width 26 height 26
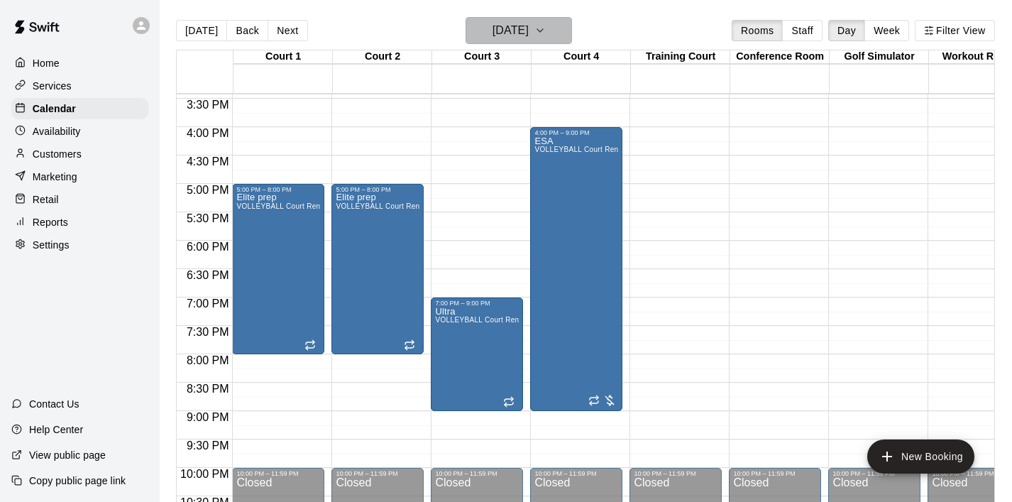
click at [546, 35] on icon "button" at bounding box center [539, 30] width 11 height 17
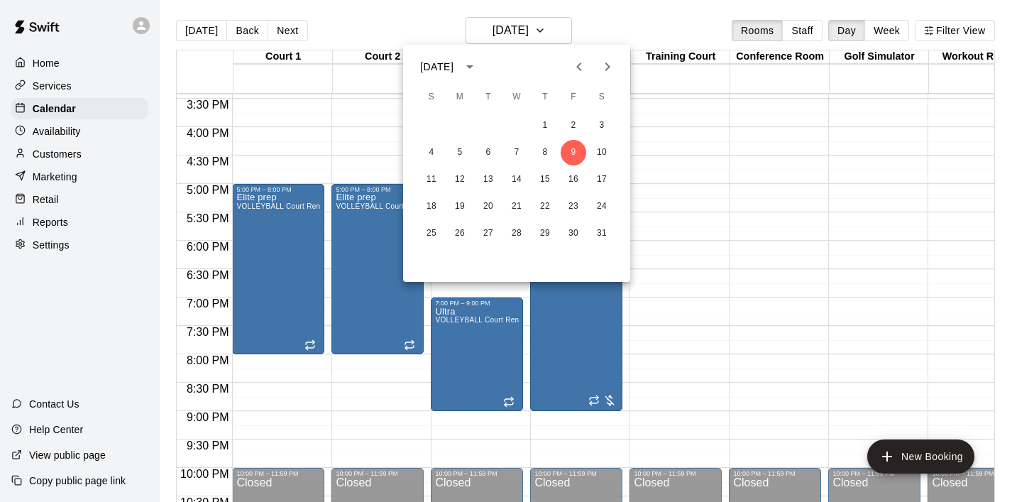
click at [576, 62] on icon "Previous month" at bounding box center [579, 66] width 17 height 17
click at [576, 65] on icon "Previous month" at bounding box center [579, 66] width 17 height 17
click at [547, 181] on button "16" at bounding box center [545, 180] width 26 height 26
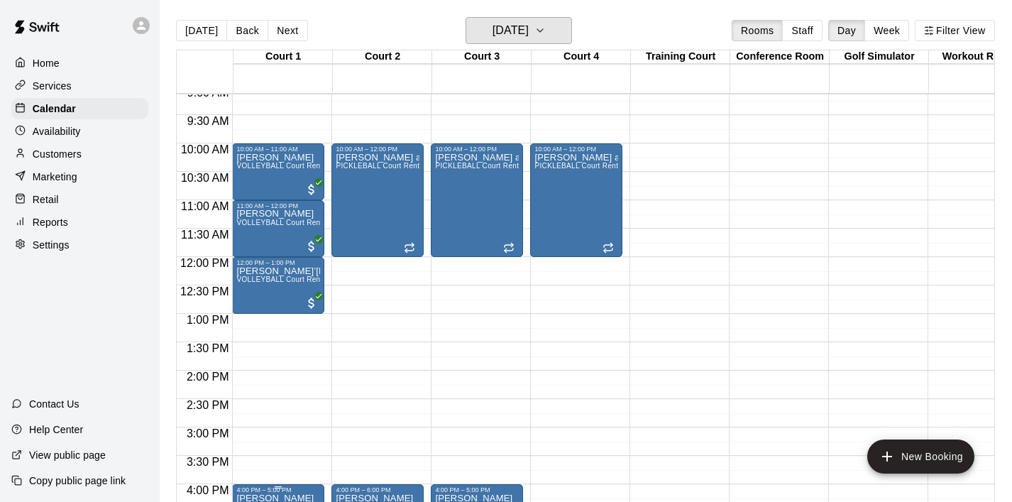
scroll to position [520, 0]
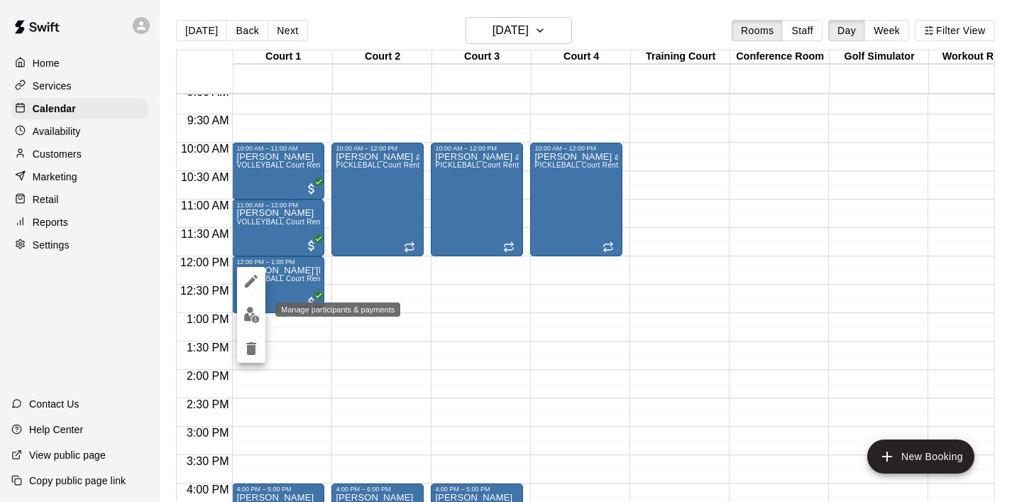
click at [256, 314] on img "edit" at bounding box center [251, 315] width 16 height 16
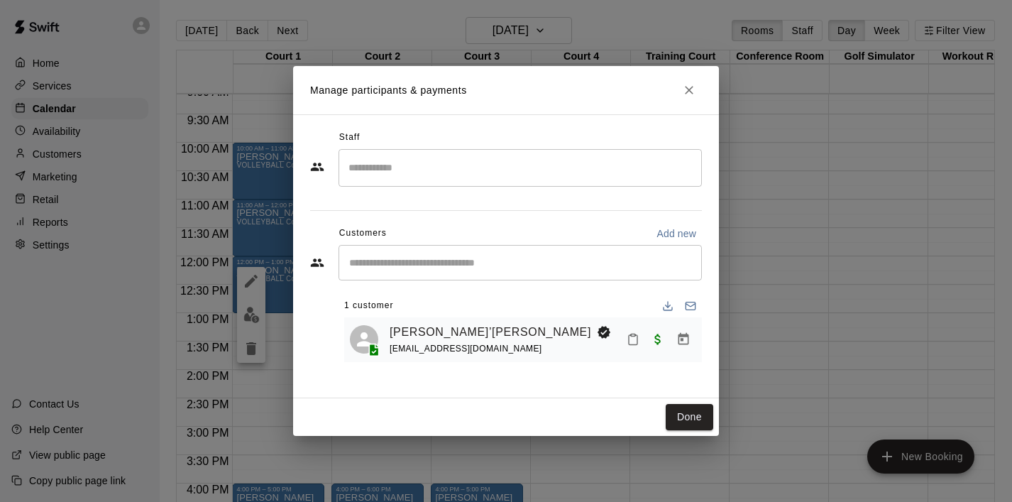
click at [628, 270] on div "​" at bounding box center [520, 262] width 363 height 35
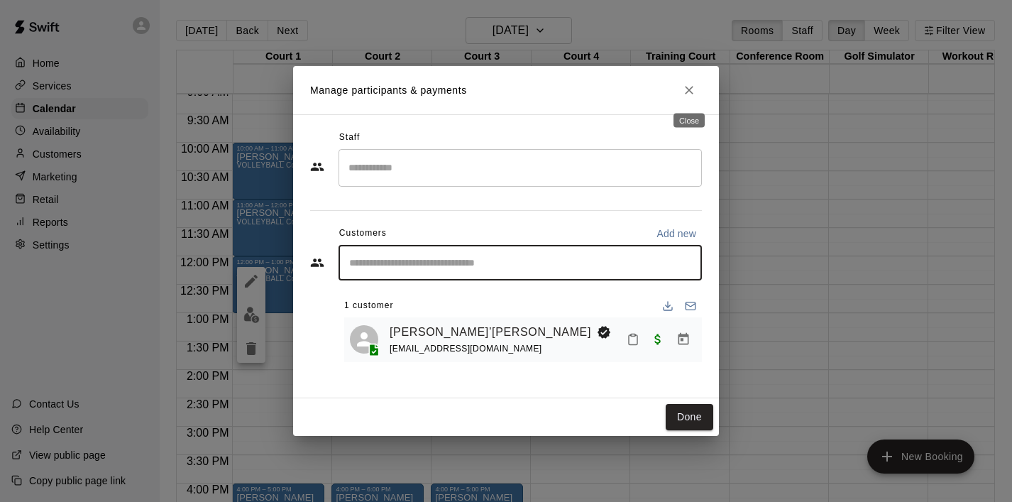
click at [688, 89] on icon "Close" at bounding box center [689, 90] width 9 height 9
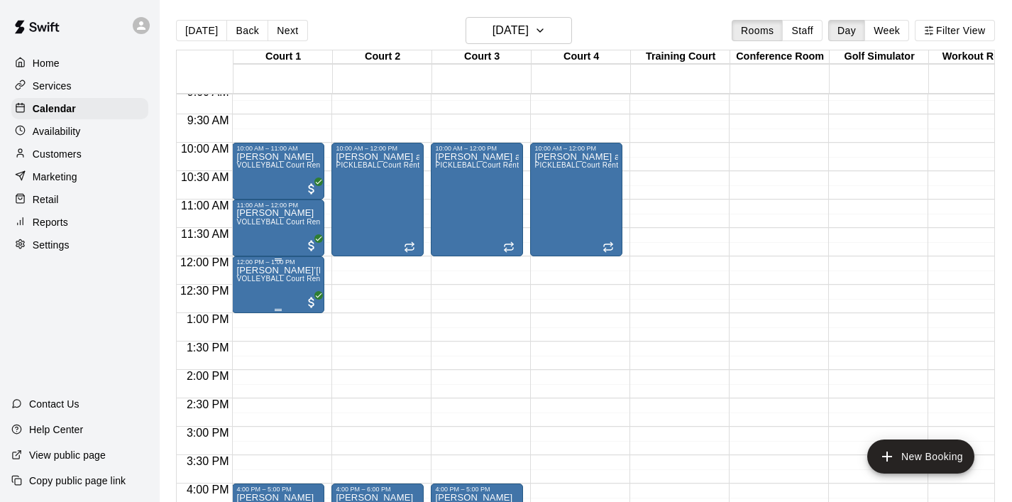
click at [253, 278] on icon "edit" at bounding box center [251, 281] width 13 height 13
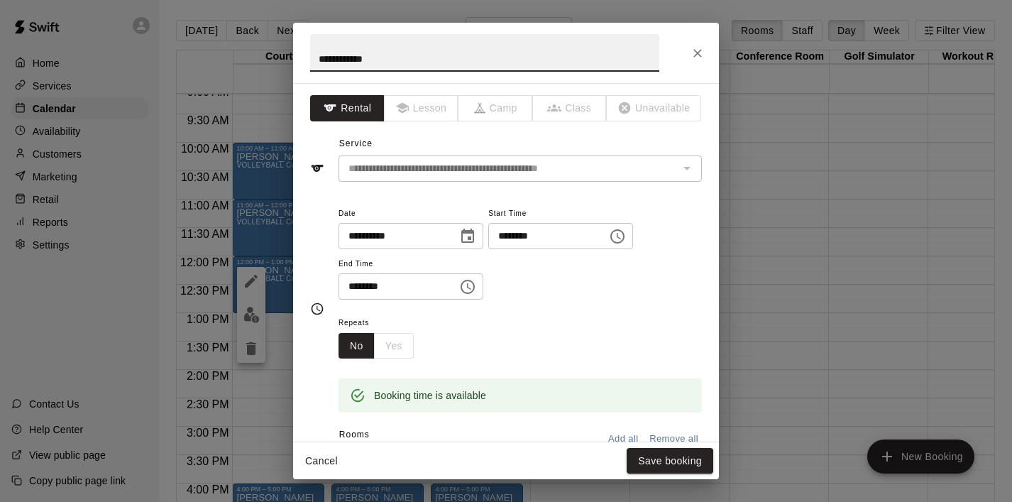
click at [615, 235] on button "Choose time, selected time is 12:00 PM" at bounding box center [617, 236] width 28 height 28
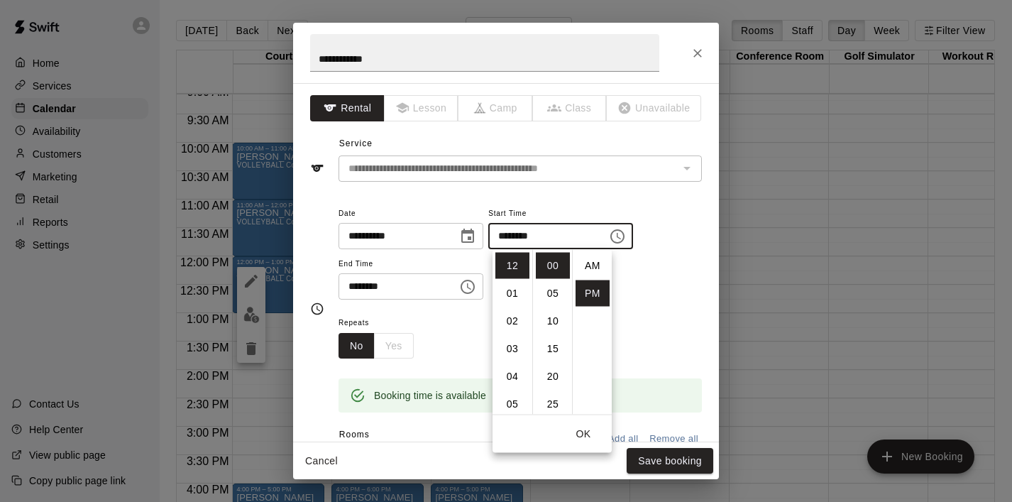
scroll to position [26, 0]
click at [557, 283] on li "30" at bounding box center [553, 276] width 34 height 26
type input "********"
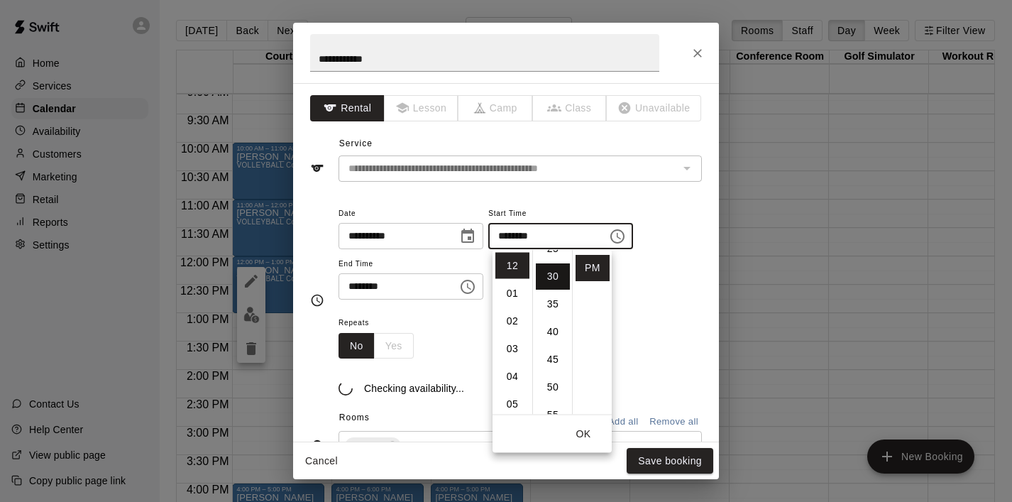
scroll to position [166, 0]
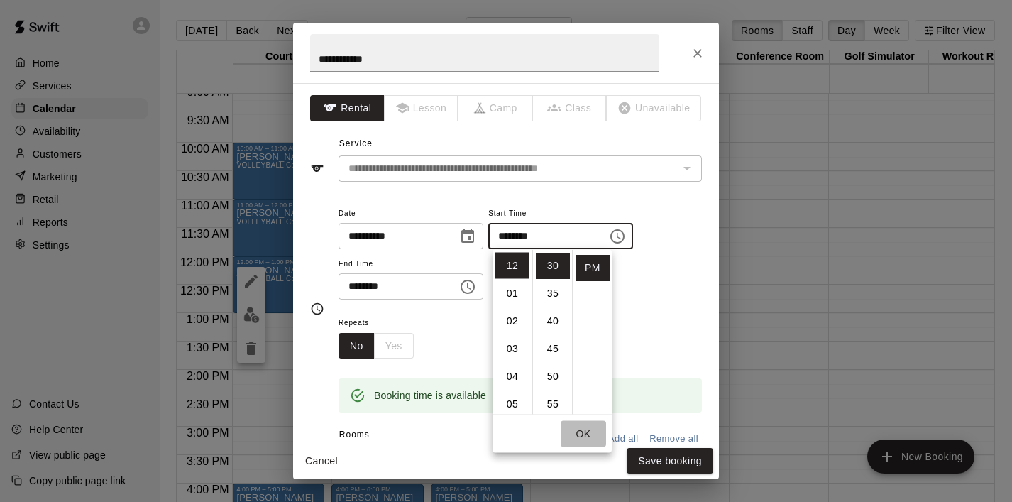
click at [586, 431] on button "OK" at bounding box center [583, 434] width 45 height 26
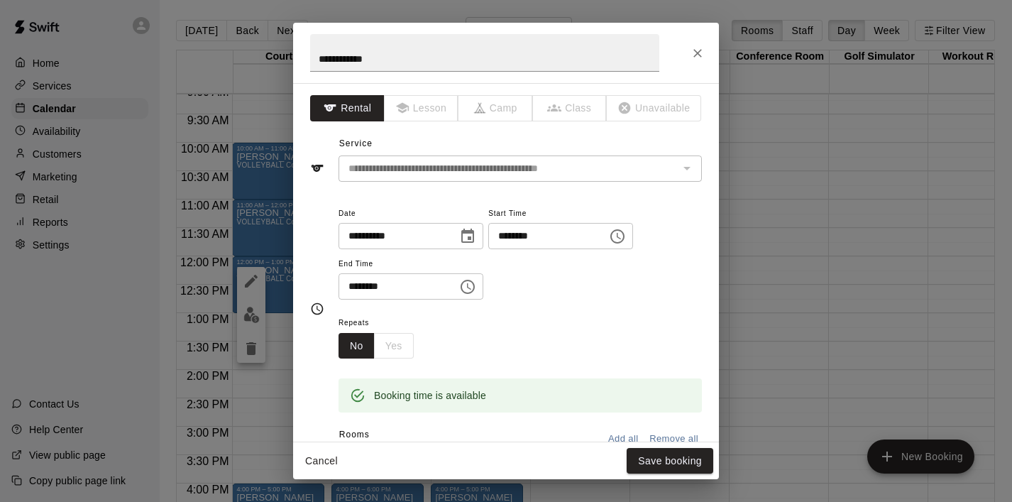
click at [469, 287] on icon "Choose time, selected time is 1:00 PM" at bounding box center [467, 286] width 17 height 17
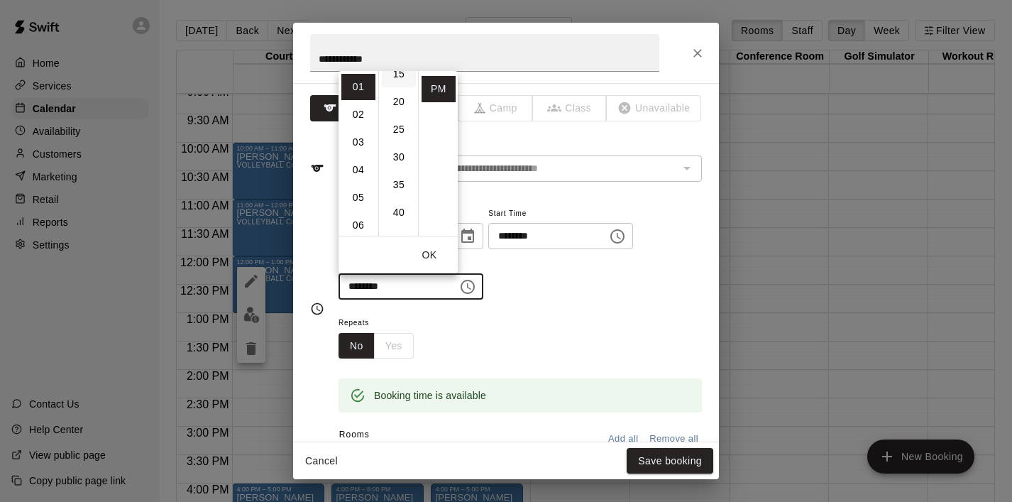
scroll to position [106, 0]
click at [399, 146] on li "30" at bounding box center [399, 146] width 34 height 26
type input "********"
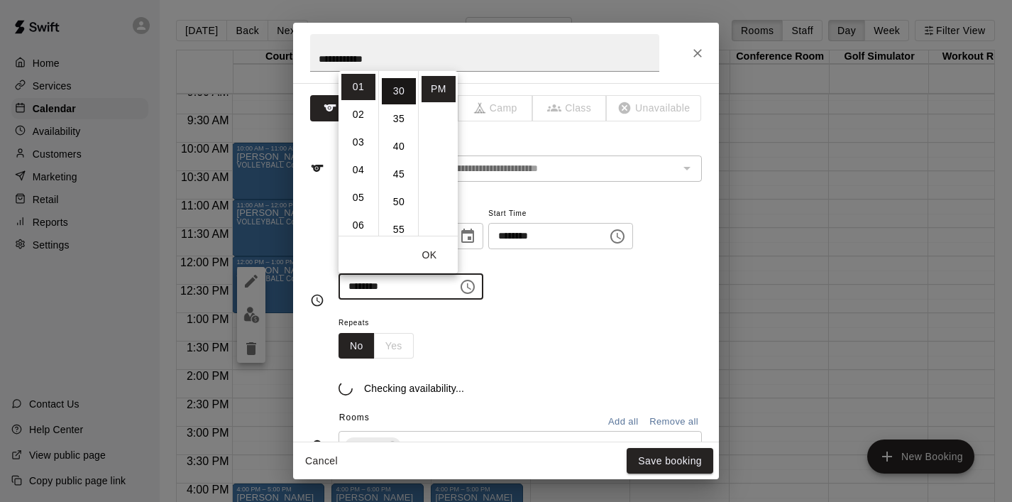
scroll to position [166, 0]
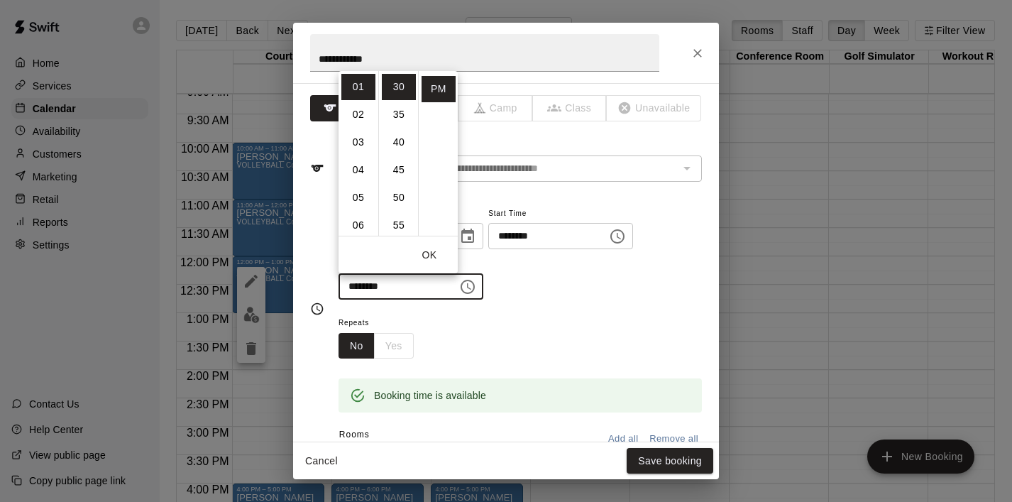
click at [432, 252] on button "OK" at bounding box center [429, 255] width 45 height 26
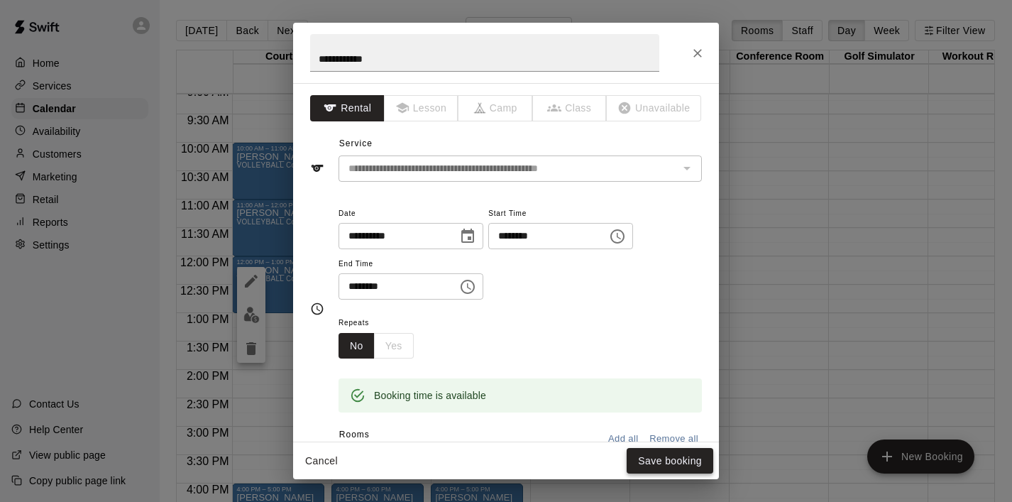
click at [664, 454] on button "Save booking" at bounding box center [670, 461] width 87 height 26
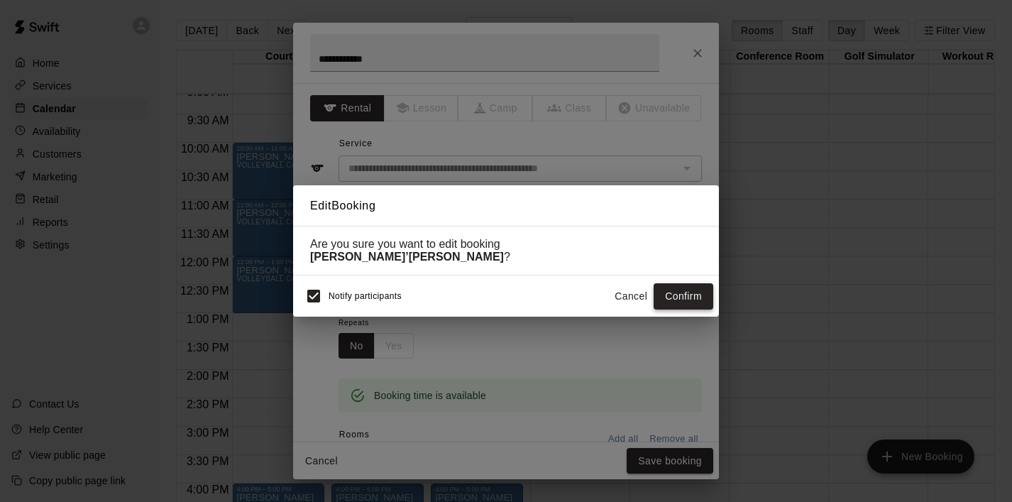
click at [680, 298] on button "Confirm" at bounding box center [684, 296] width 60 height 26
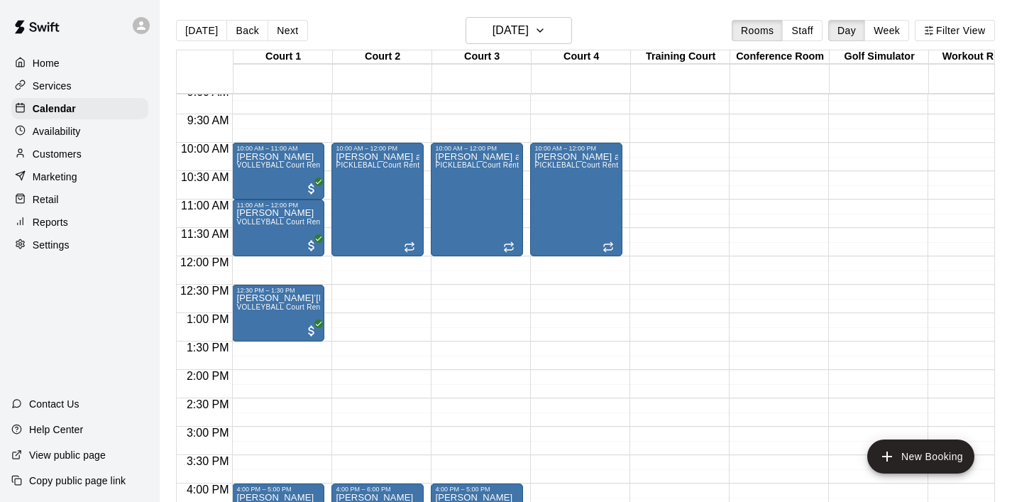
click at [31, 57] on div at bounding box center [24, 63] width 18 height 13
